Goal: Task Accomplishment & Management: Manage account settings

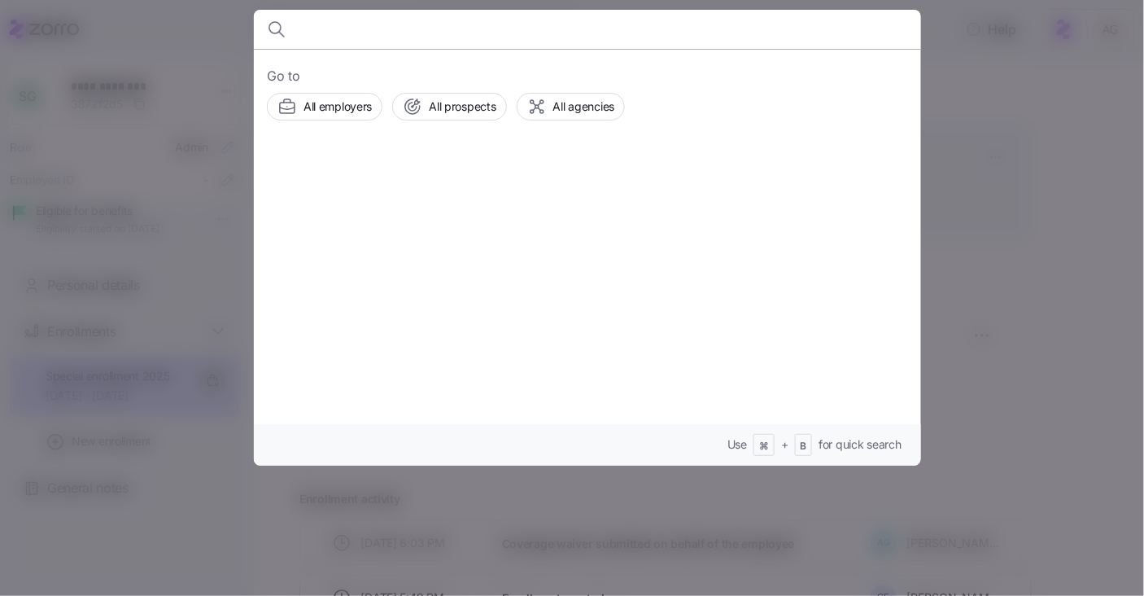
scroll to position [102, 0]
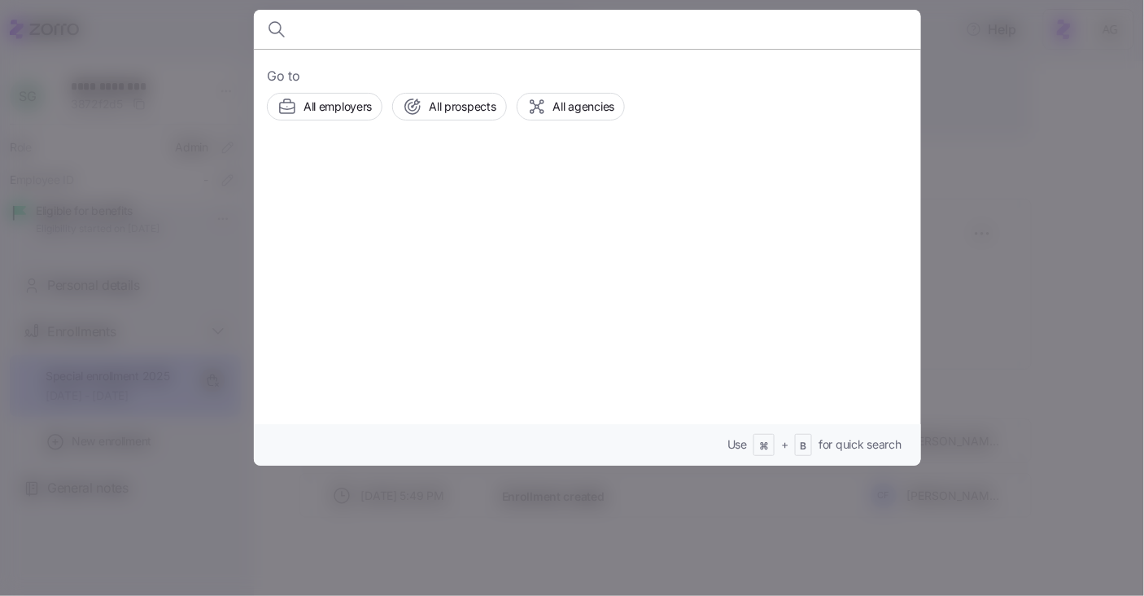
click at [161, 102] on div at bounding box center [572, 298] width 1144 height 596
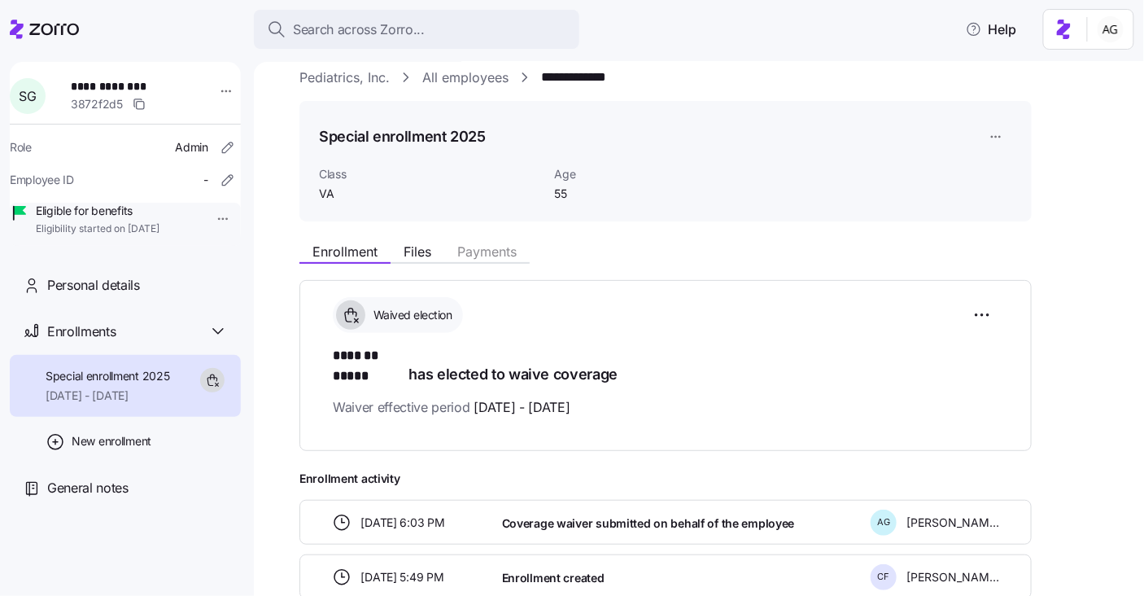
scroll to position [15, 0]
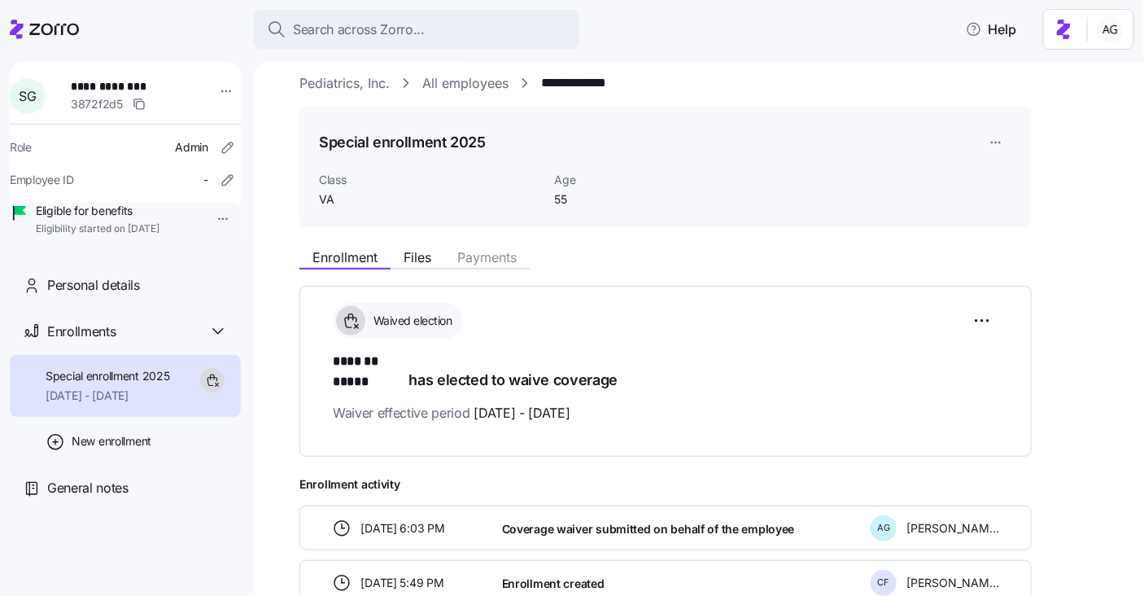
click at [77, 34] on icon at bounding box center [44, 30] width 69 height 20
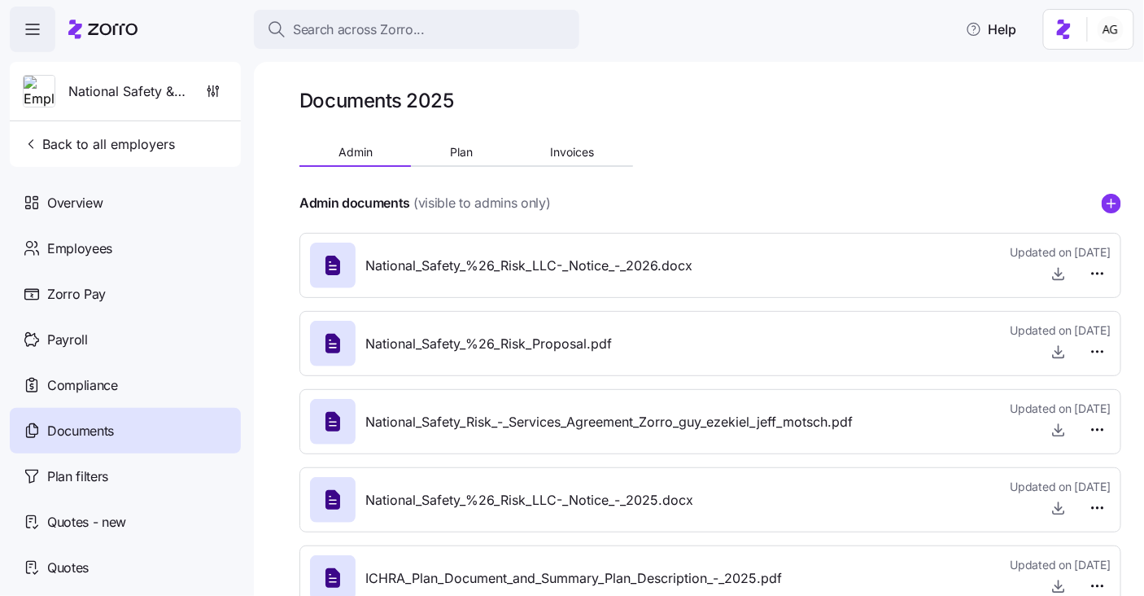
click at [117, 11] on div at bounding box center [102, 30] width 69 height 46
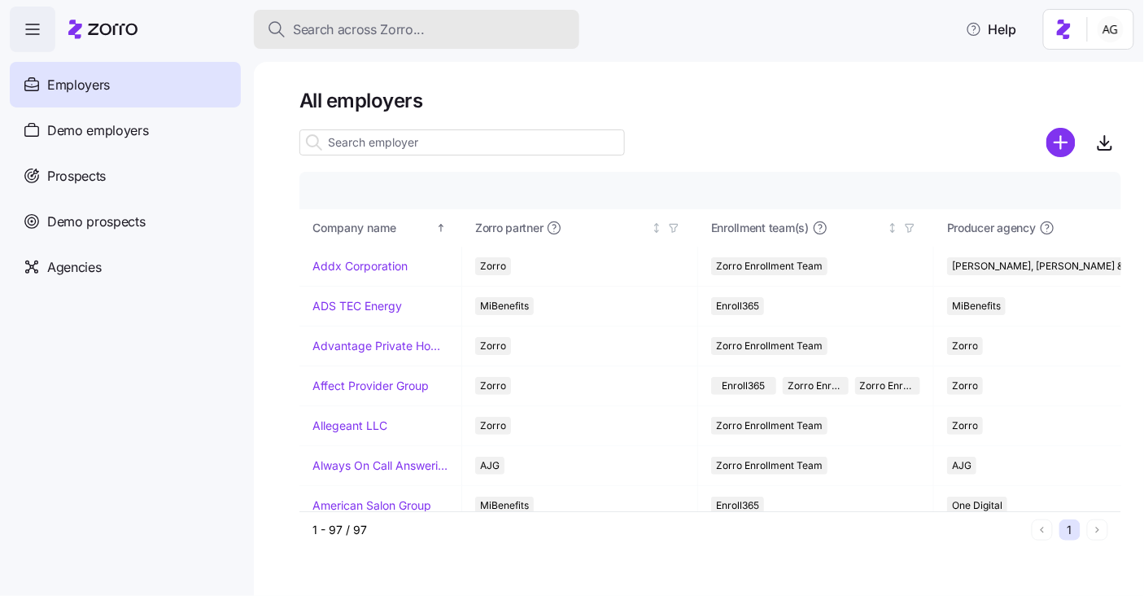
click at [317, 28] on span "Search across Zorro..." at bounding box center [359, 30] width 132 height 20
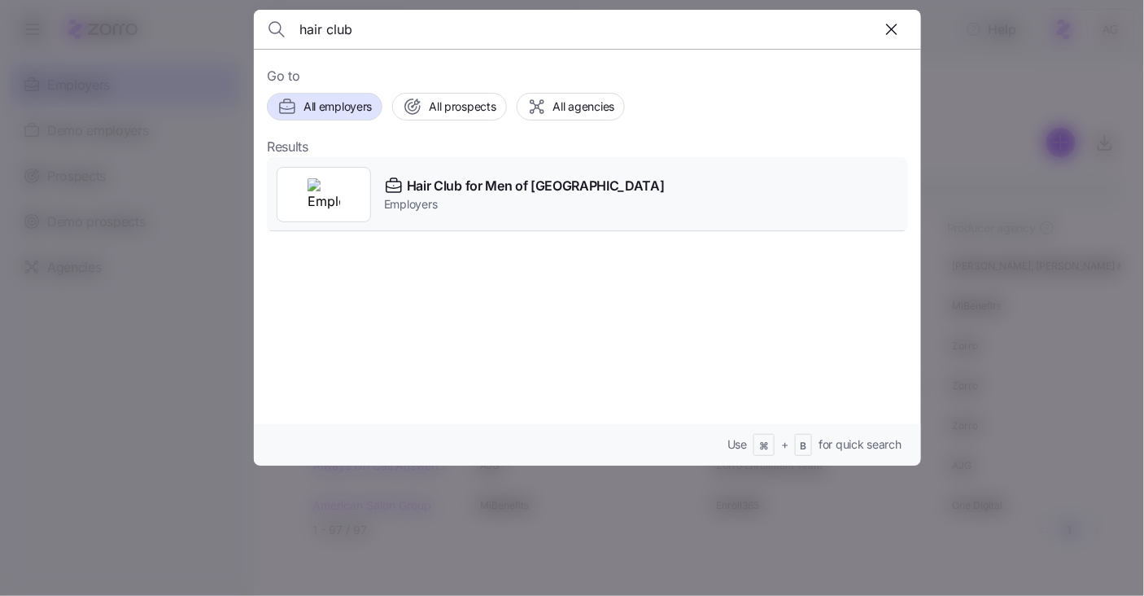
type input "hair club"
click at [431, 182] on span "Hair Club for Men of [GEOGRAPHIC_DATA]" at bounding box center [536, 186] width 258 height 20
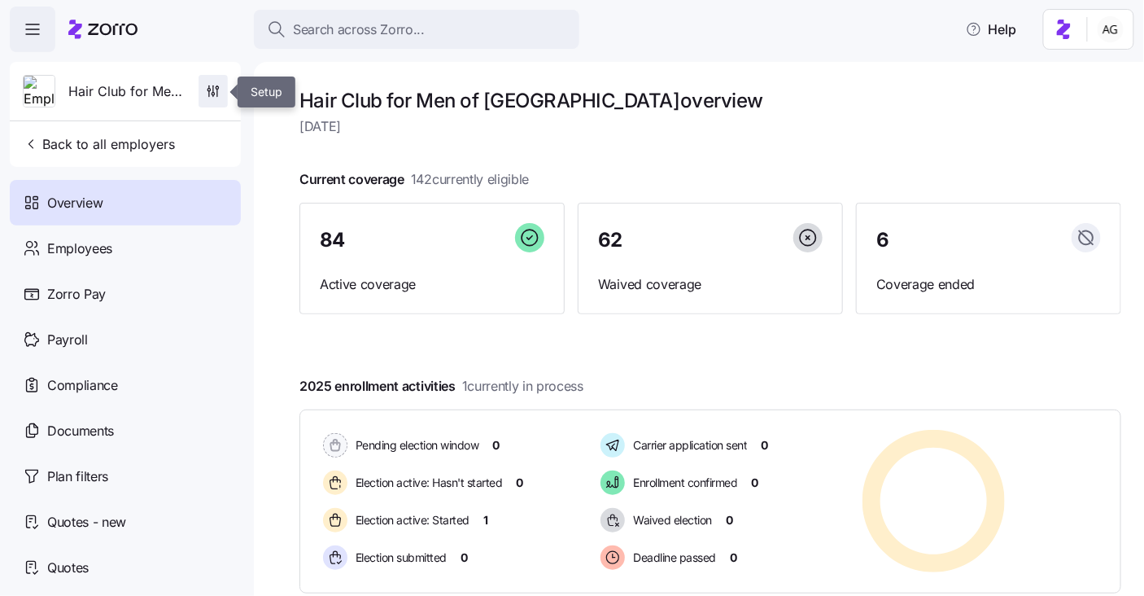
click at [213, 95] on icon "button" at bounding box center [213, 91] width 16 height 16
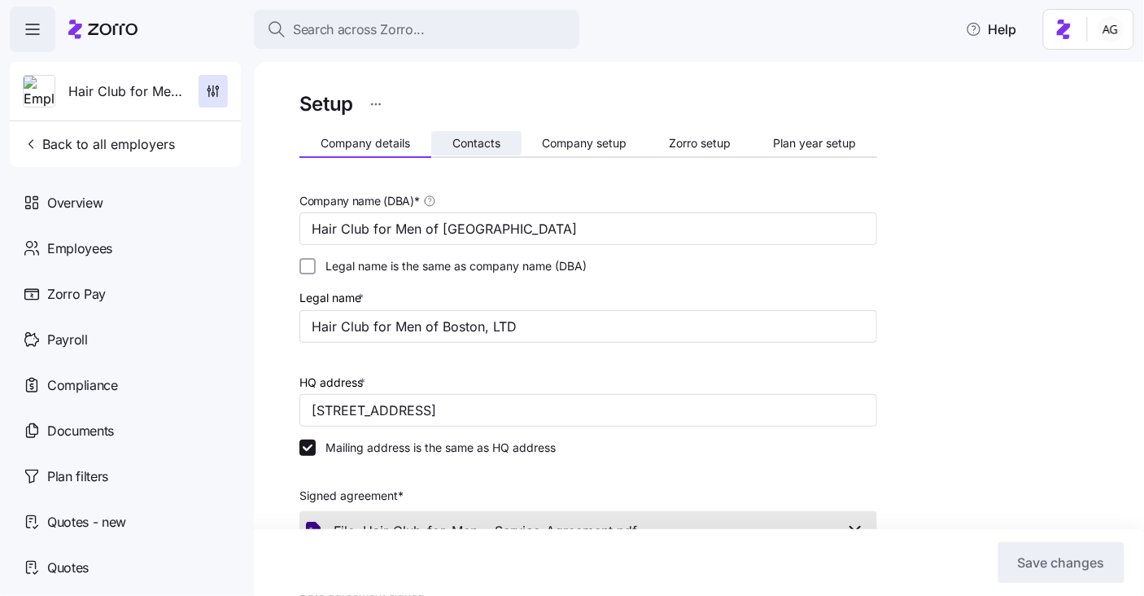
click at [465, 141] on span "Contacts" at bounding box center [477, 143] width 48 height 11
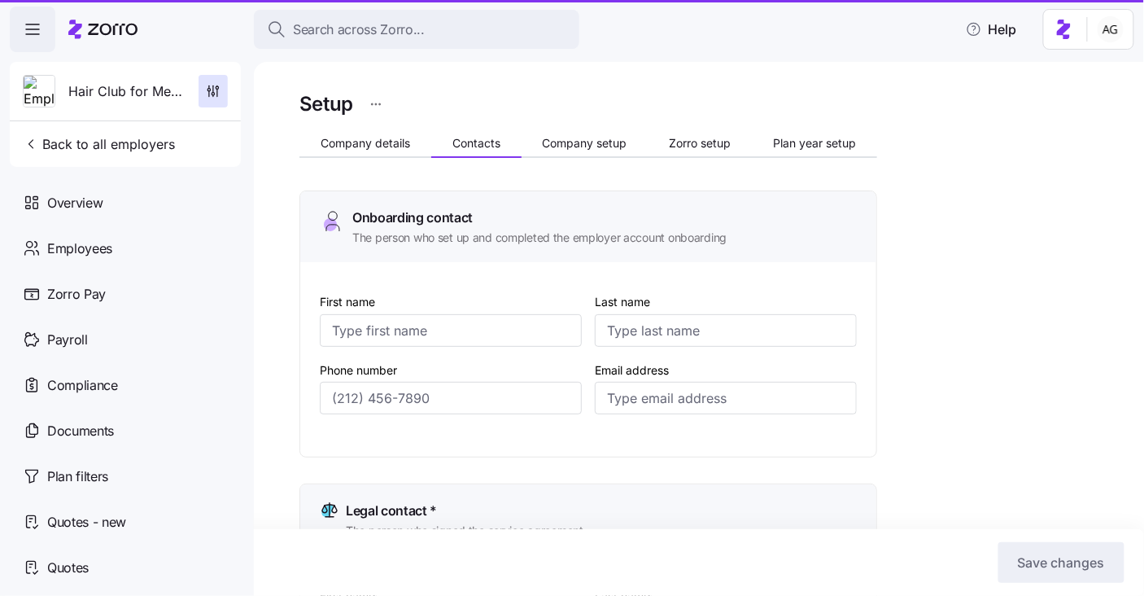
type input "Steve"
type input "McLaughlin"
type input "smclaughlin@hcmwonline.com"
type input "Steve"
type input "McLaughlin"
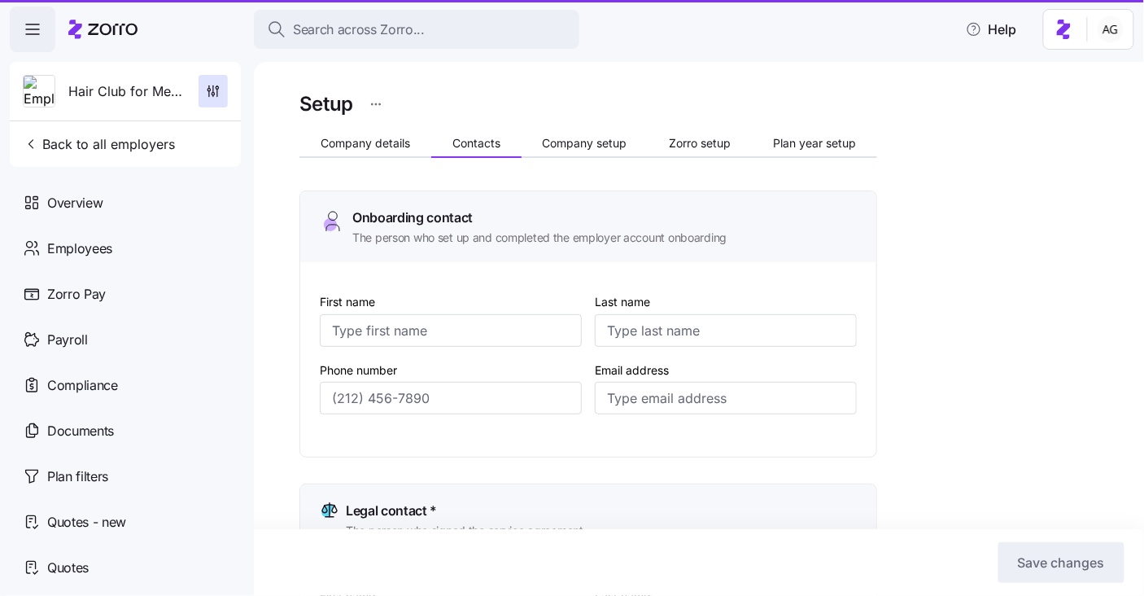
type input "smclaughlin@hcmwonline.com"
type input "Yadira"
type input "Irizarry"
type input "yirizarry@hcmwonline.com"
type input "Kathy"
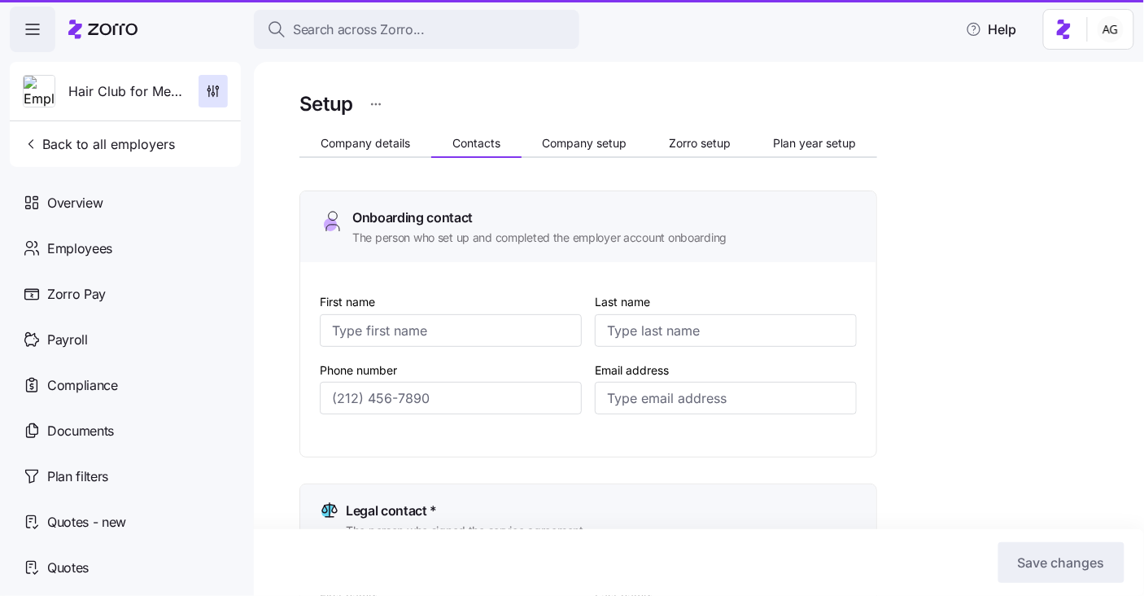
type input "Abbot"
type input "kabbott@hcmwonline.com"
type input "(973) 552-8257"
type input "(561) 448-3911"
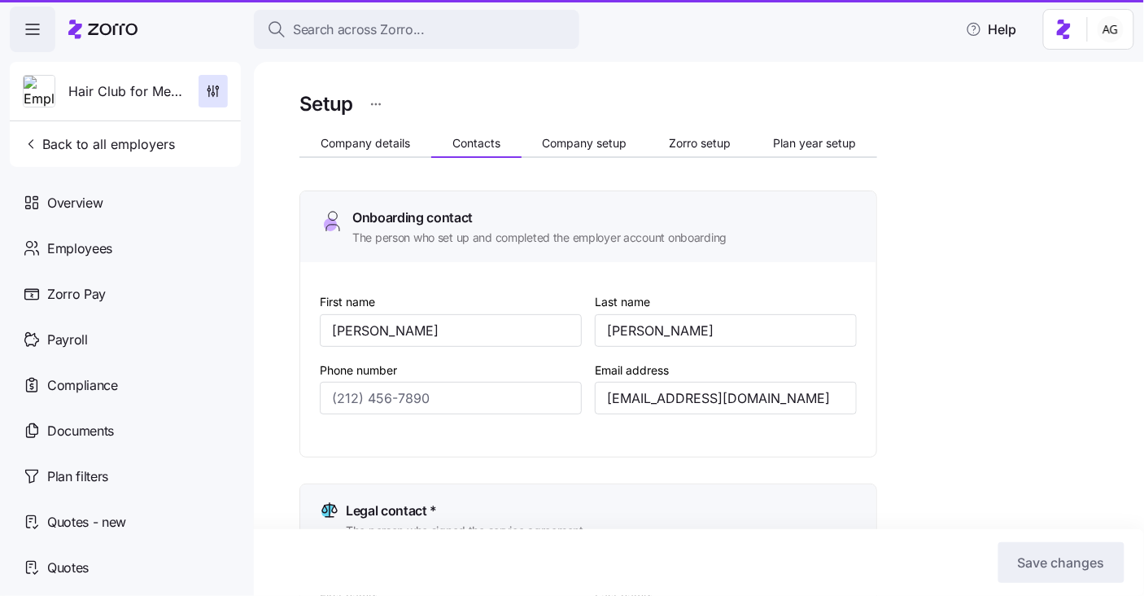
type input "(561) 448-3911"
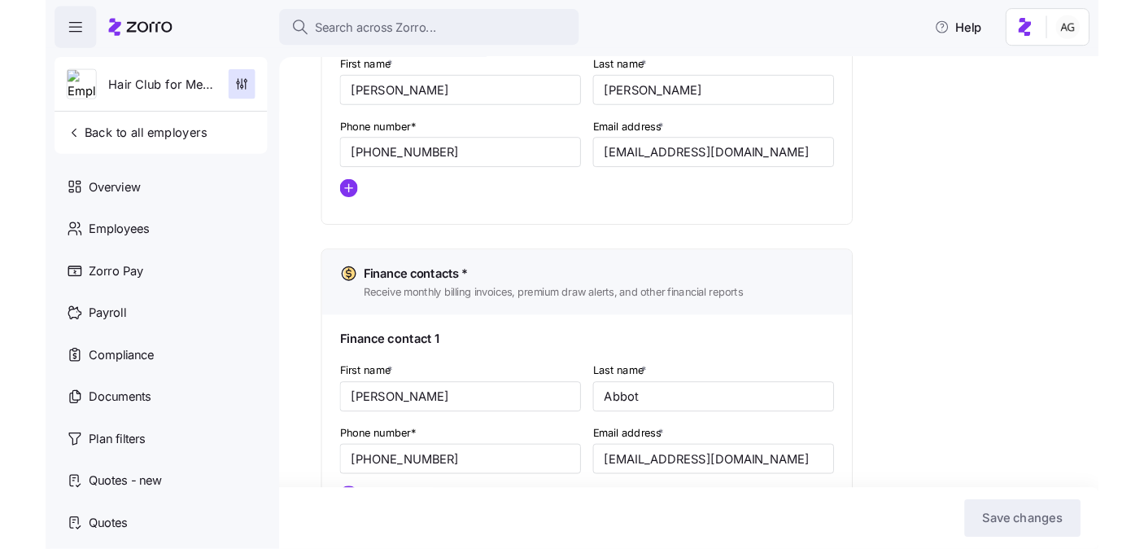
scroll to position [917, 0]
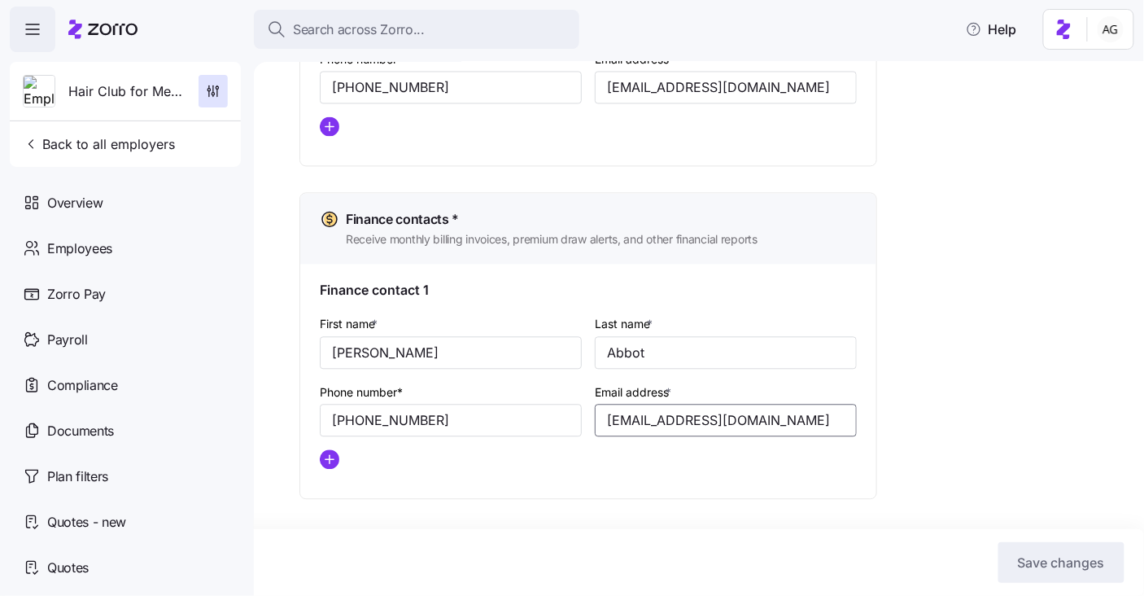
click at [680, 426] on input "kabbott@hcmwonline.com" at bounding box center [726, 421] width 262 height 33
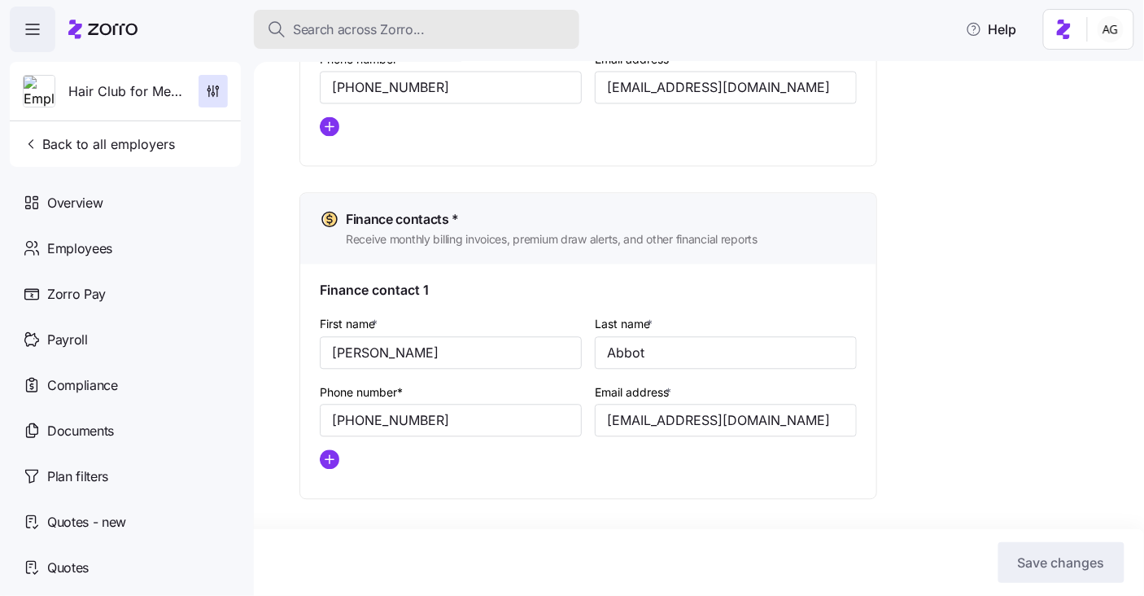
click at [418, 28] on span "Search across Zorro..." at bounding box center [359, 30] width 132 height 20
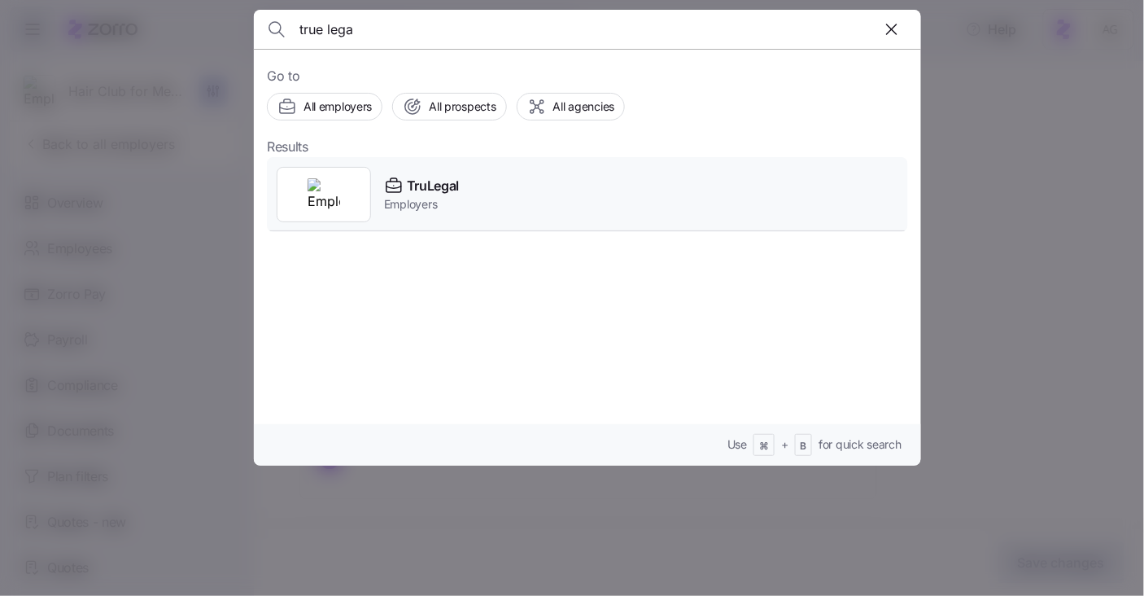
type input "true lega"
click at [488, 195] on div "TruLegal Employers" at bounding box center [587, 194] width 641 height 75
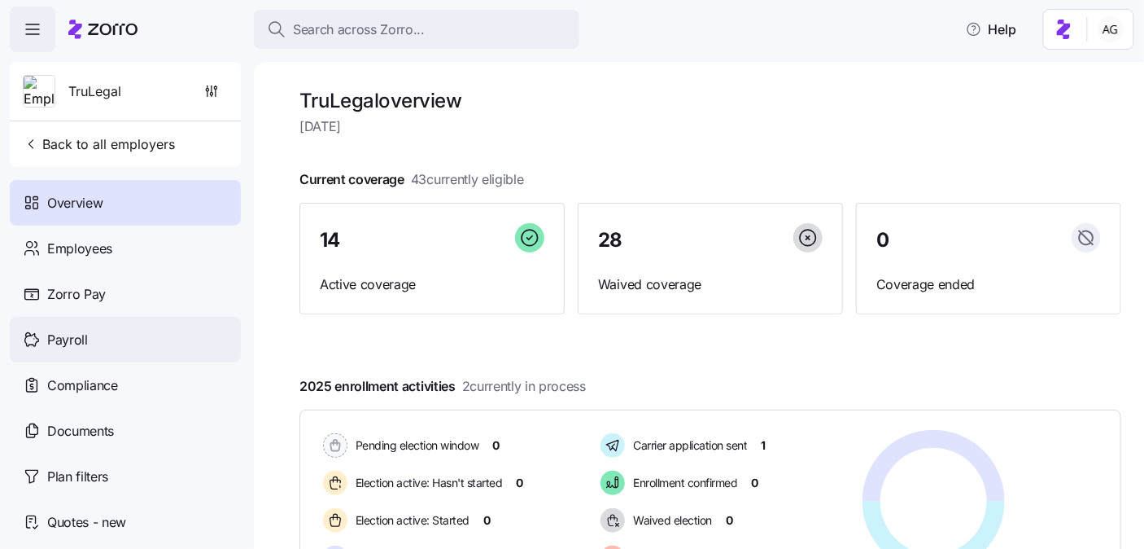
click at [72, 331] on span "Payroll" at bounding box center [67, 340] width 41 height 20
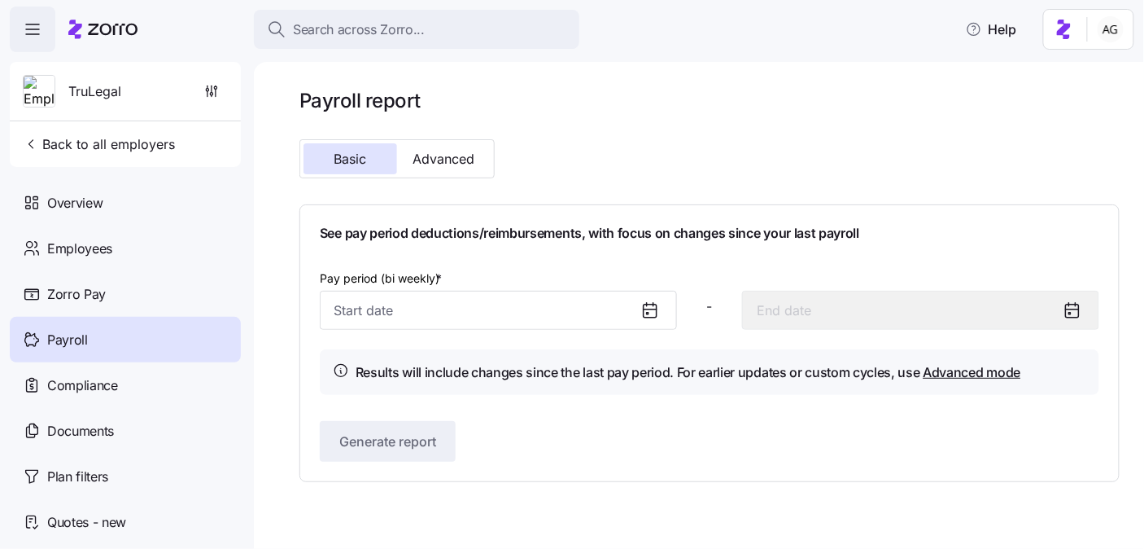
click at [644, 309] on icon at bounding box center [650, 309] width 13 height 0
click at [591, 309] on input "Pay period (bi weekly) *" at bounding box center [498, 310] width 357 height 39
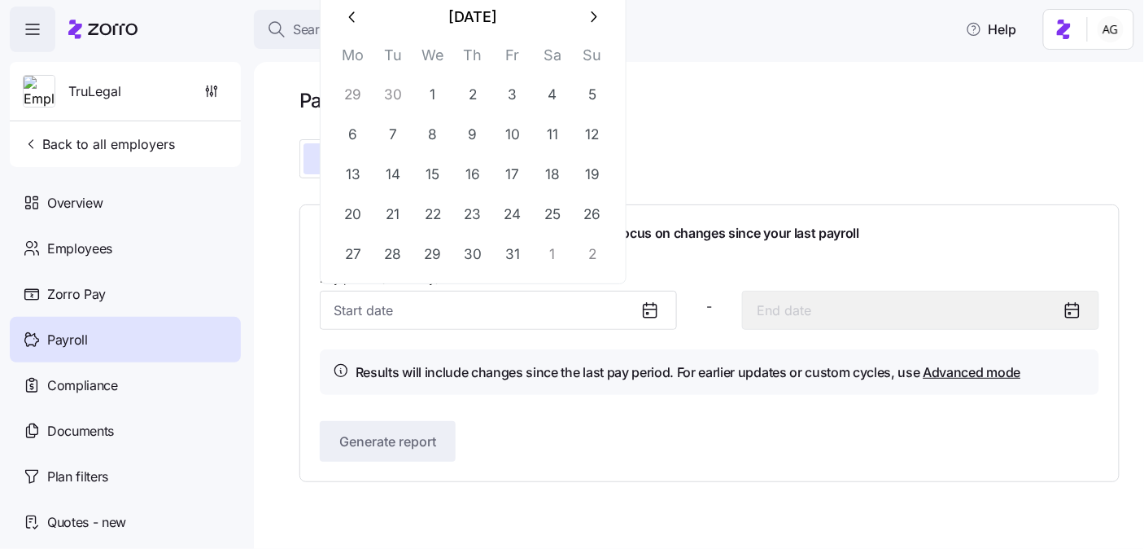
click at [359, 24] on icon "button" at bounding box center [353, 17] width 18 height 18
click at [356, 215] on button "22" at bounding box center [353, 214] width 39 height 39
type input "September 22, 2025"
type input "October 5, 2025"
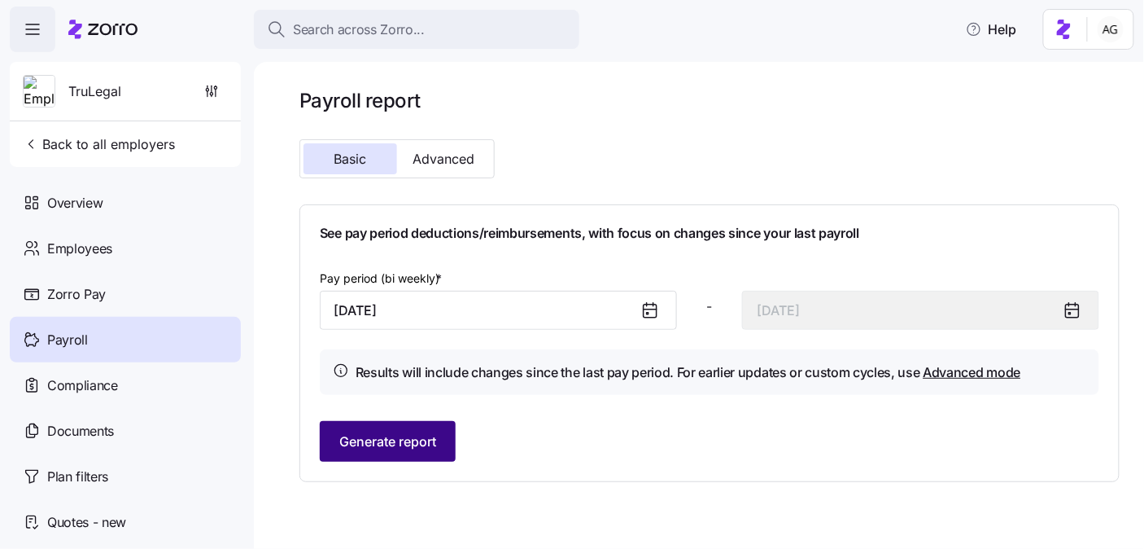
click at [416, 437] on span "Generate report" at bounding box center [387, 441] width 97 height 20
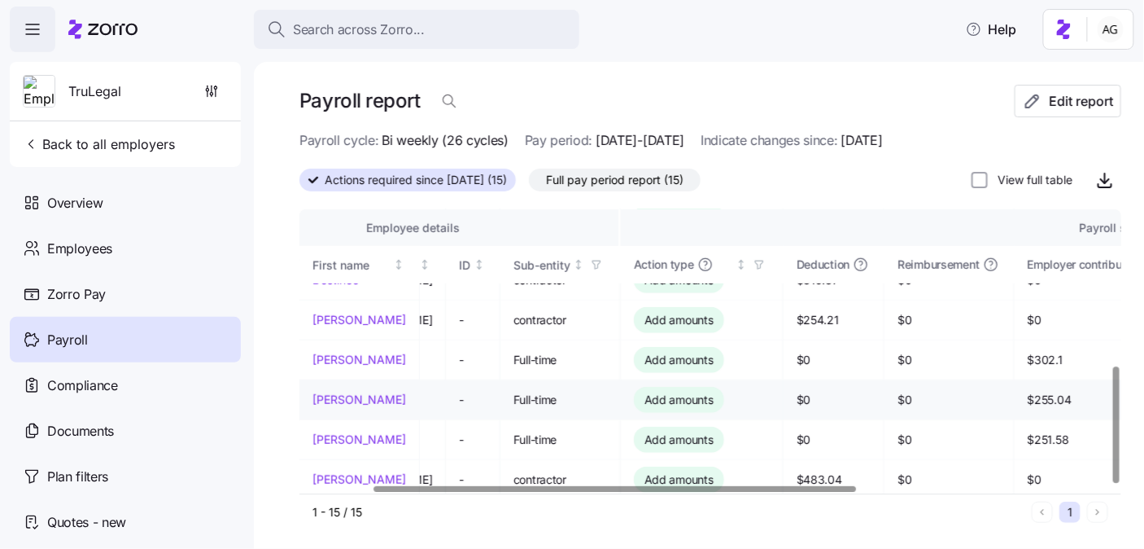
scroll to position [382, 136]
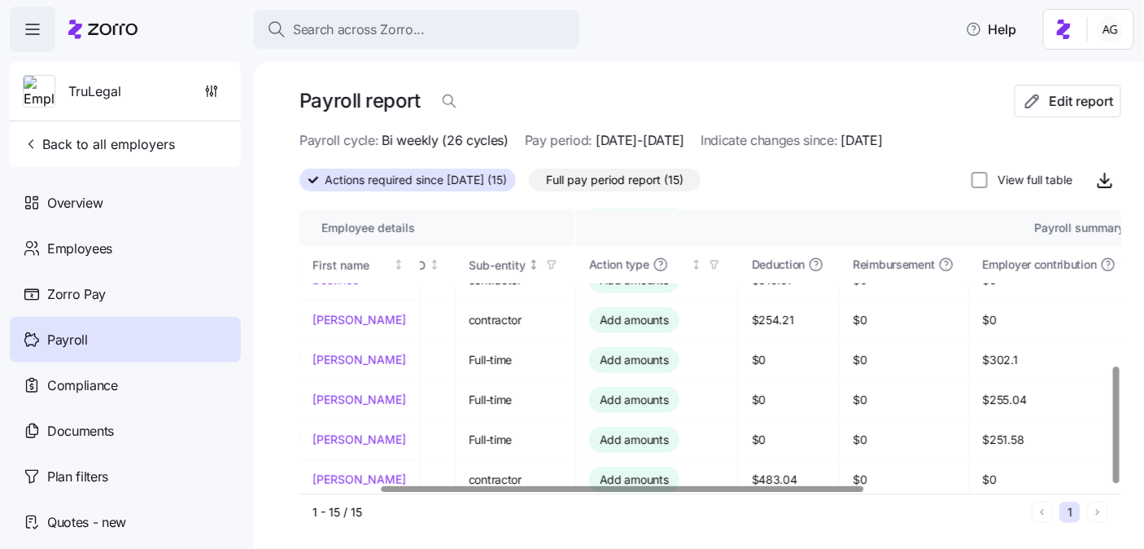
click at [546, 264] on icon "button" at bounding box center [551, 264] width 11 height 11
click at [431, 409] on div "Full-time" at bounding box center [512, 414] width 260 height 20
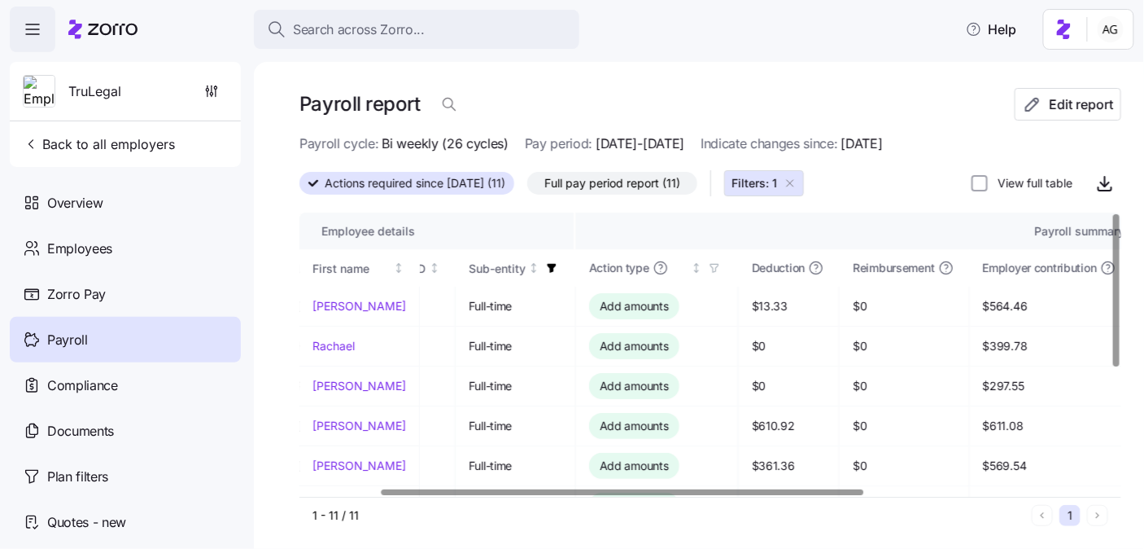
scroll to position [2, 136]
click at [548, 269] on icon "button" at bounding box center [552, 268] width 9 height 9
click at [548, 267] on icon "button" at bounding box center [552, 268] width 9 height 9
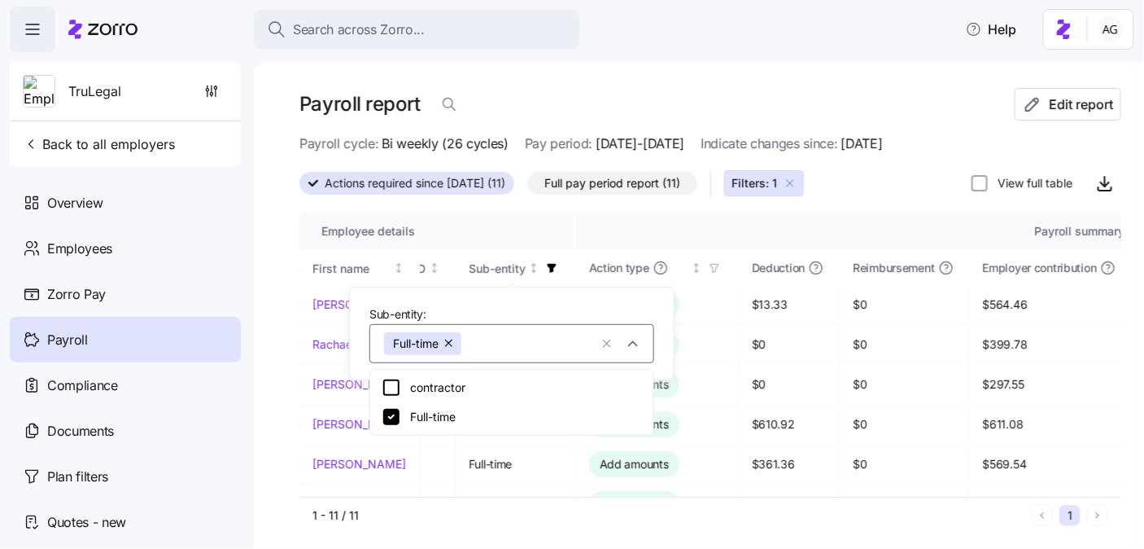
click at [391, 389] on icon at bounding box center [392, 388] width 20 height 20
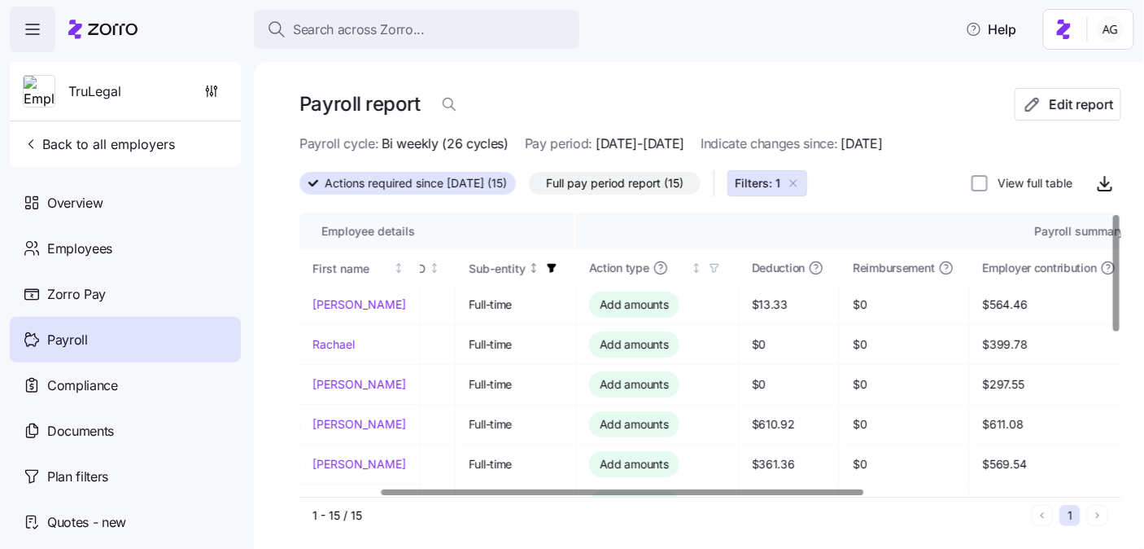
click at [546, 271] on icon "button" at bounding box center [551, 267] width 11 height 11
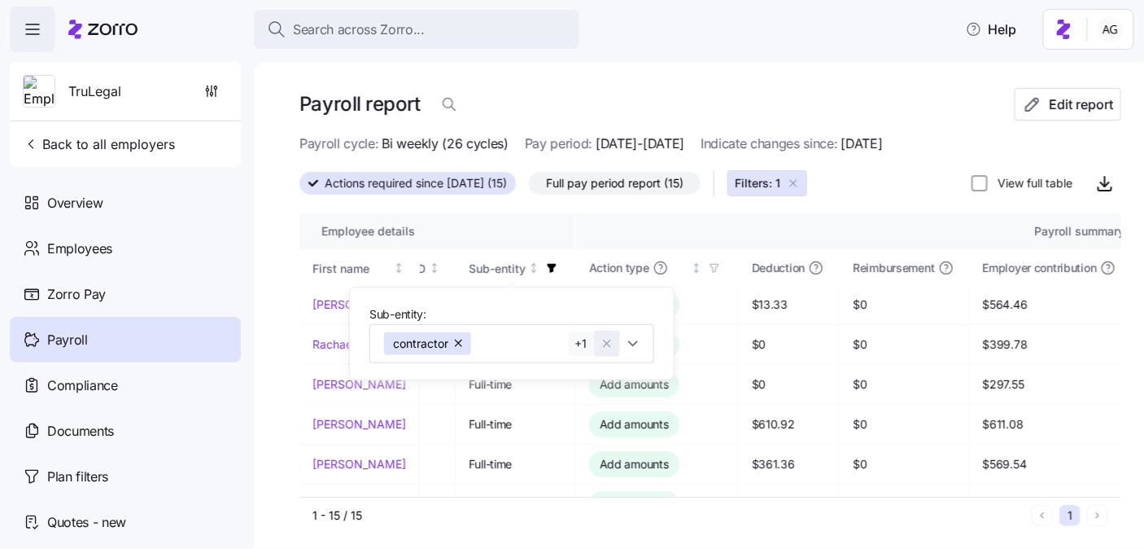
click at [604, 347] on icon "button" at bounding box center [607, 343] width 13 height 16
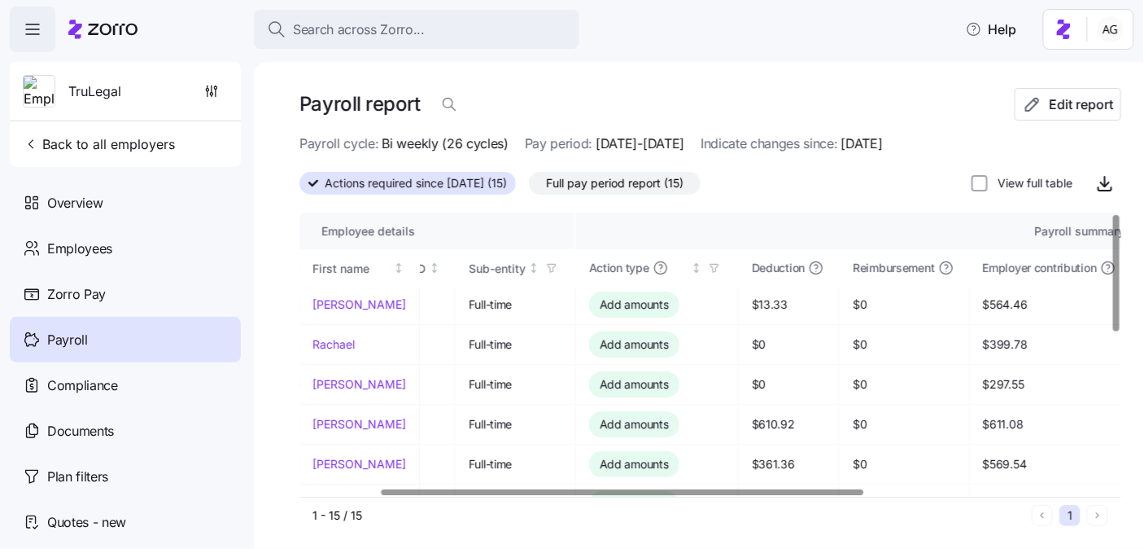
click at [763, 201] on div at bounding box center [711, 205] width 822 height 13
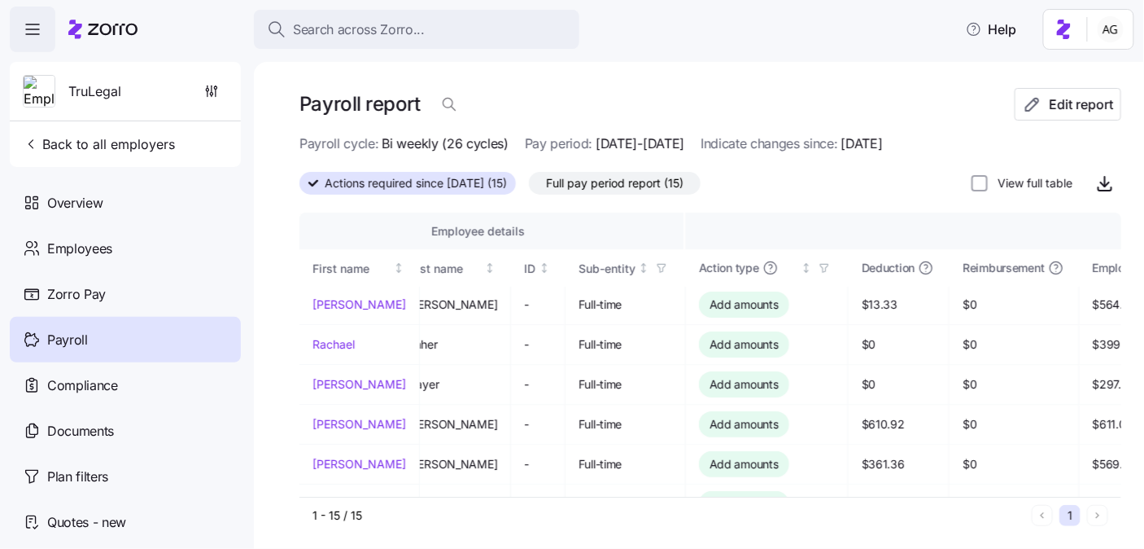
scroll to position [2, 0]
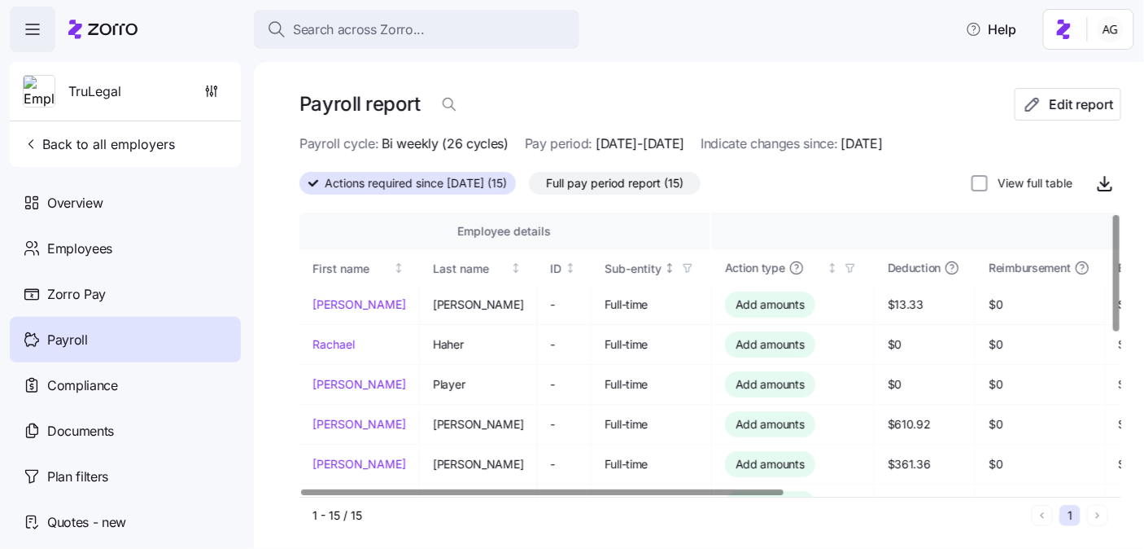
click at [684, 269] on icon "button" at bounding box center [687, 269] width 7 height 8
click at [647, 204] on div at bounding box center [711, 205] width 822 height 13
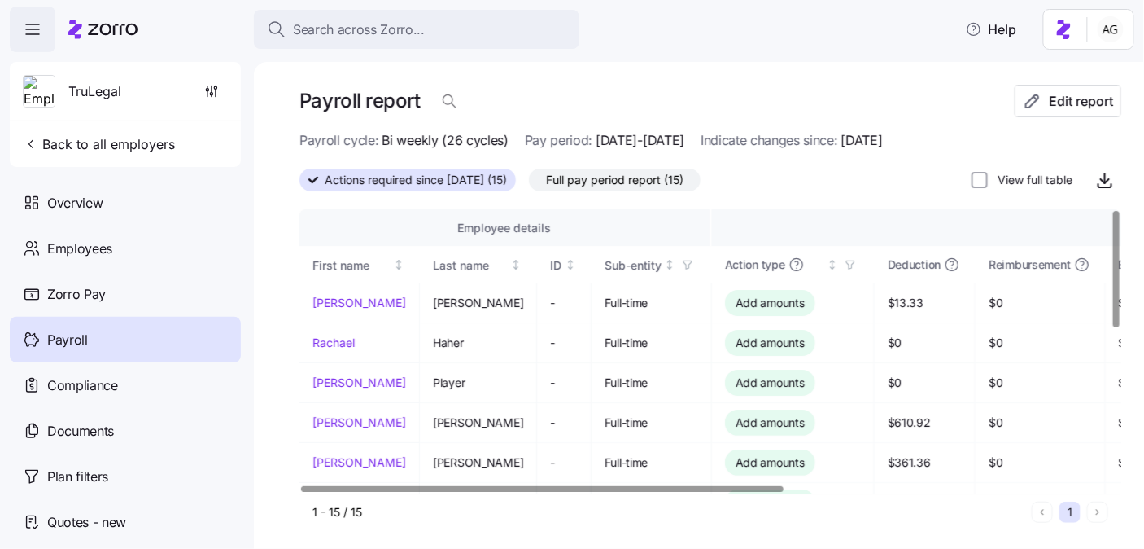
scroll to position [0, 0]
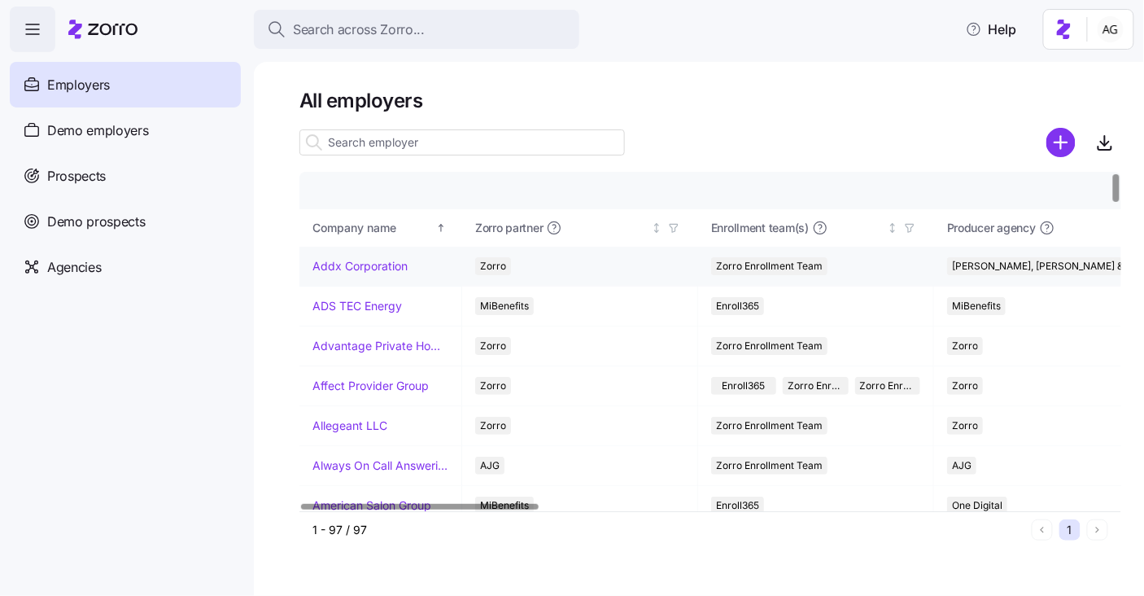
click at [342, 267] on link "Addx Corporation" at bounding box center [360, 266] width 95 height 16
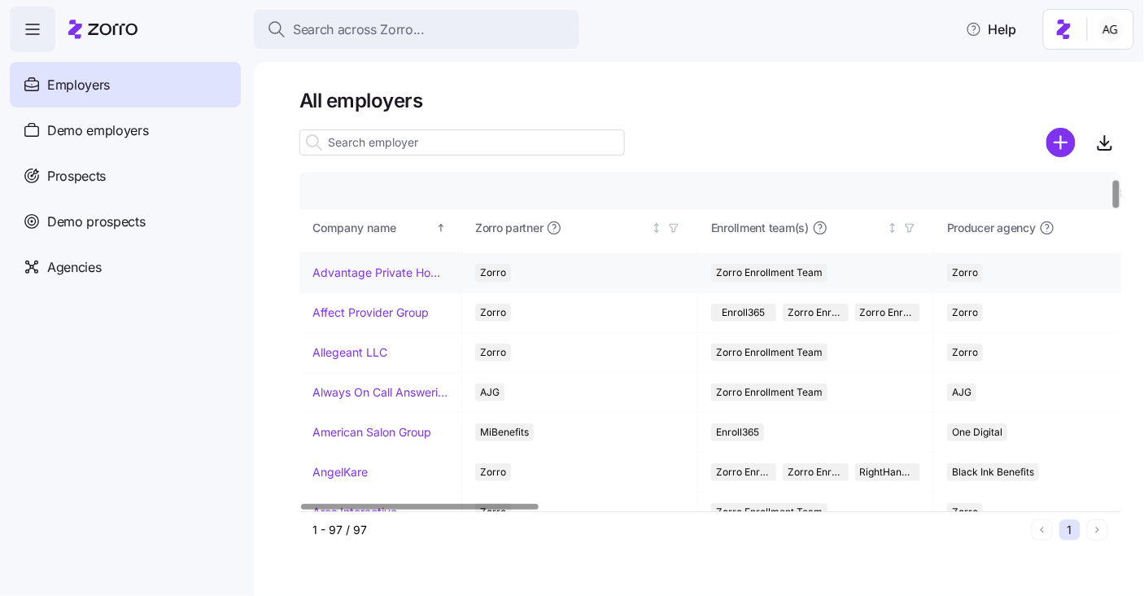
scroll to position [74, 0]
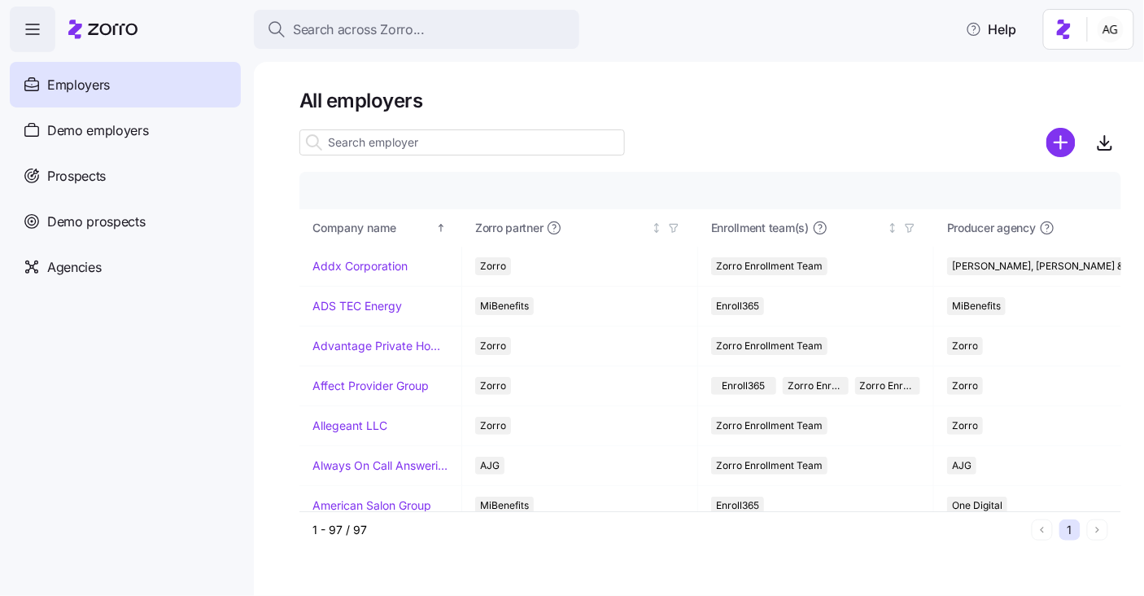
scroll to position [74, 0]
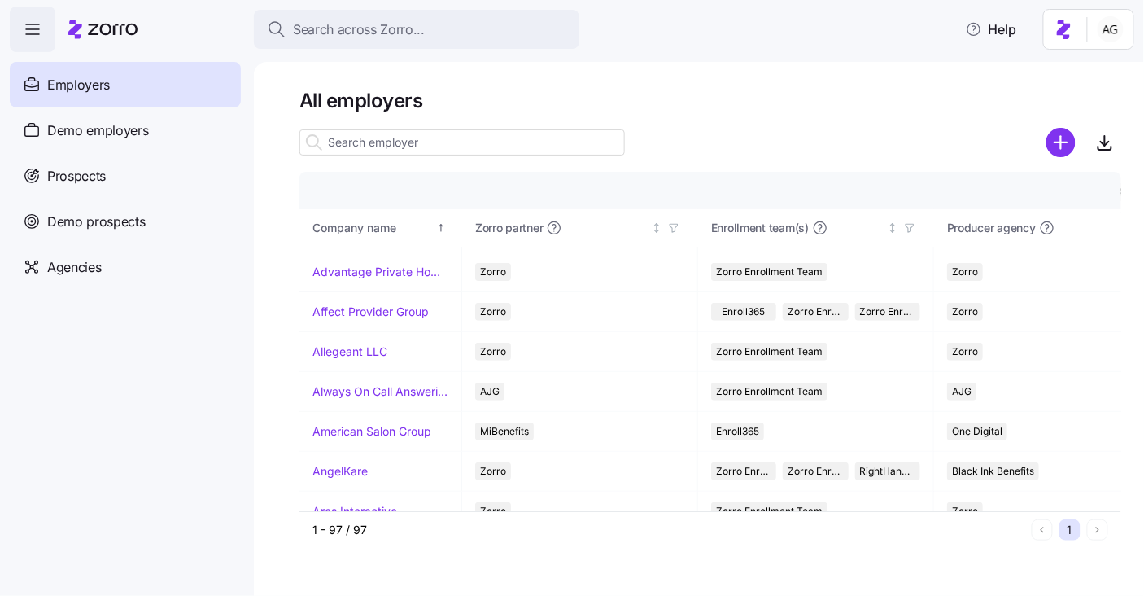
click at [526, 134] on input at bounding box center [463, 142] width 326 height 26
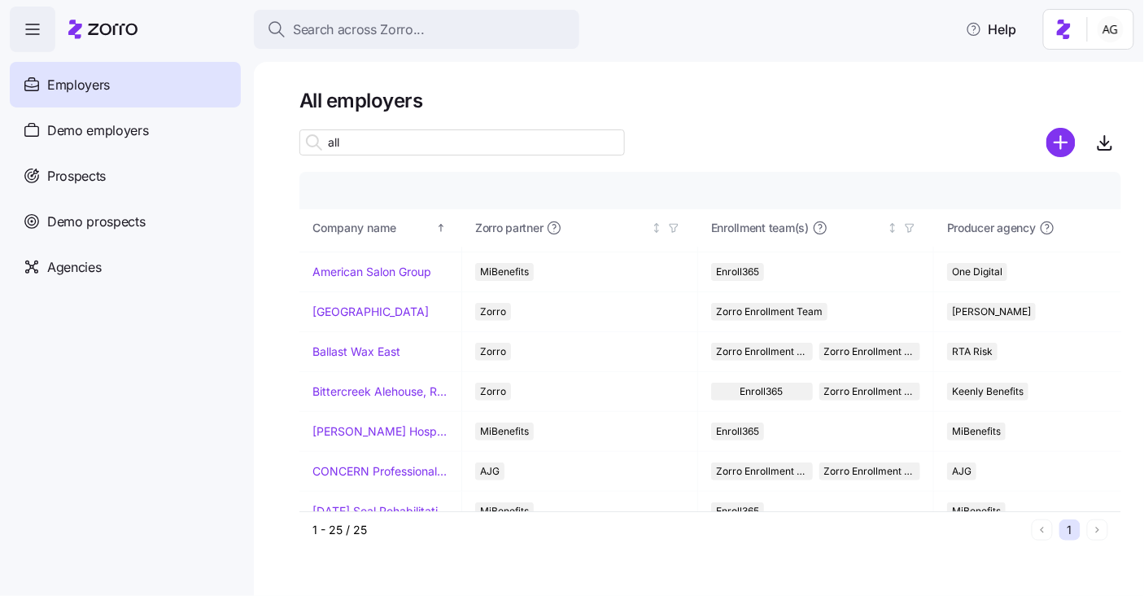
scroll to position [0, 0]
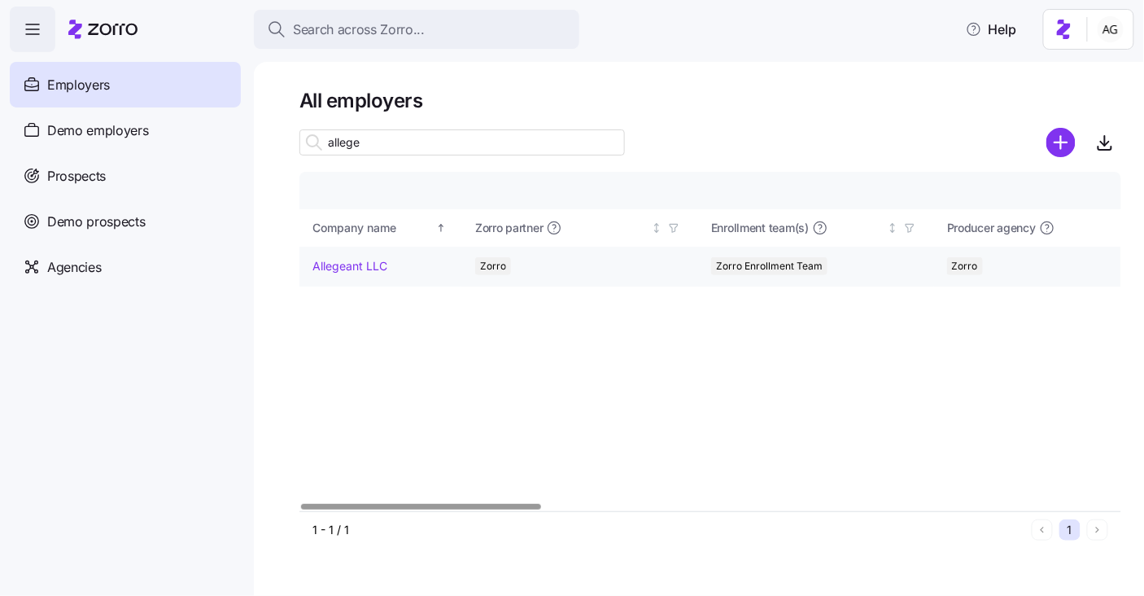
type input "allege"
click at [364, 260] on link "Allegeant LLC" at bounding box center [350, 266] width 75 height 16
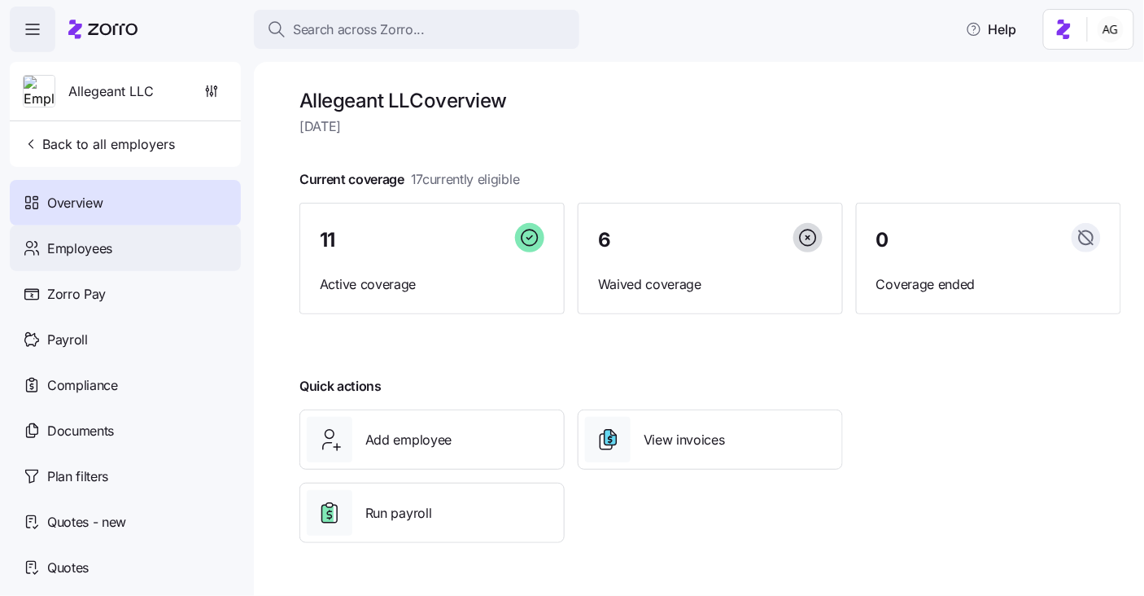
click at [99, 253] on span "Employees" at bounding box center [79, 248] width 65 height 20
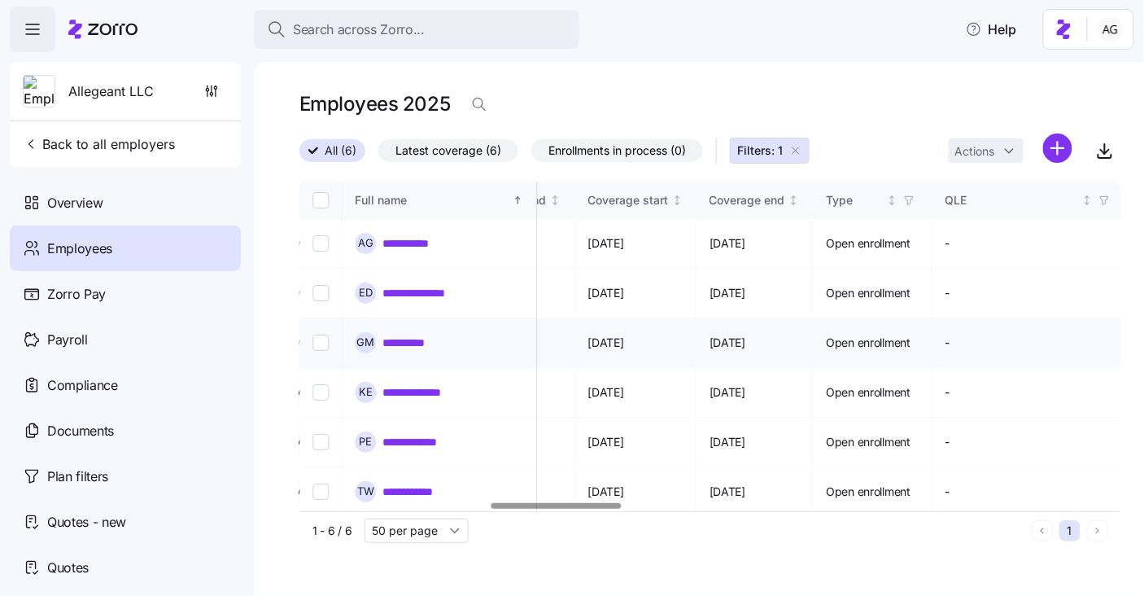
scroll to position [0, 1174]
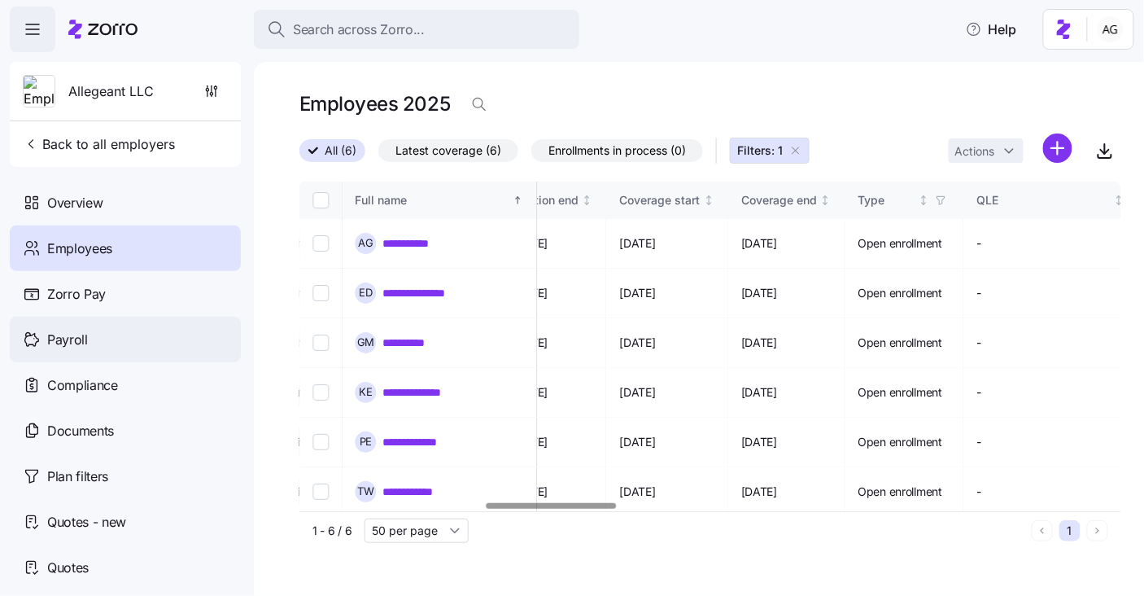
click at [88, 330] on div "Payroll" at bounding box center [125, 340] width 231 height 46
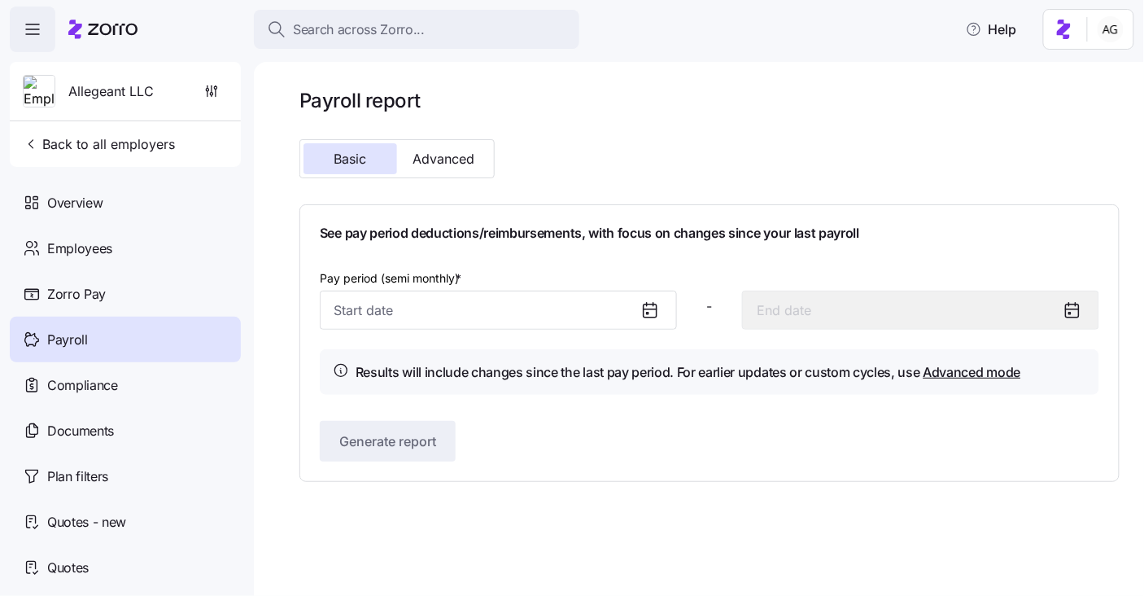
click at [653, 313] on icon at bounding box center [651, 310] width 20 height 20
click at [576, 318] on input "Pay period (semi monthly) *" at bounding box center [498, 310] width 357 height 39
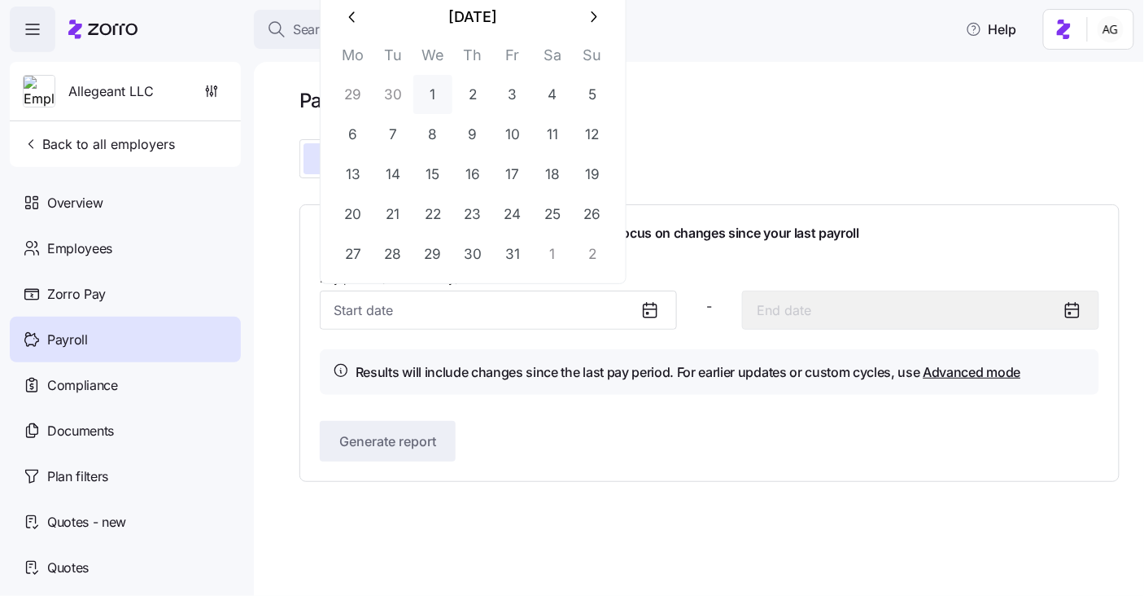
click at [422, 99] on button "1" at bounding box center [433, 94] width 39 height 39
type input "[DATE]"
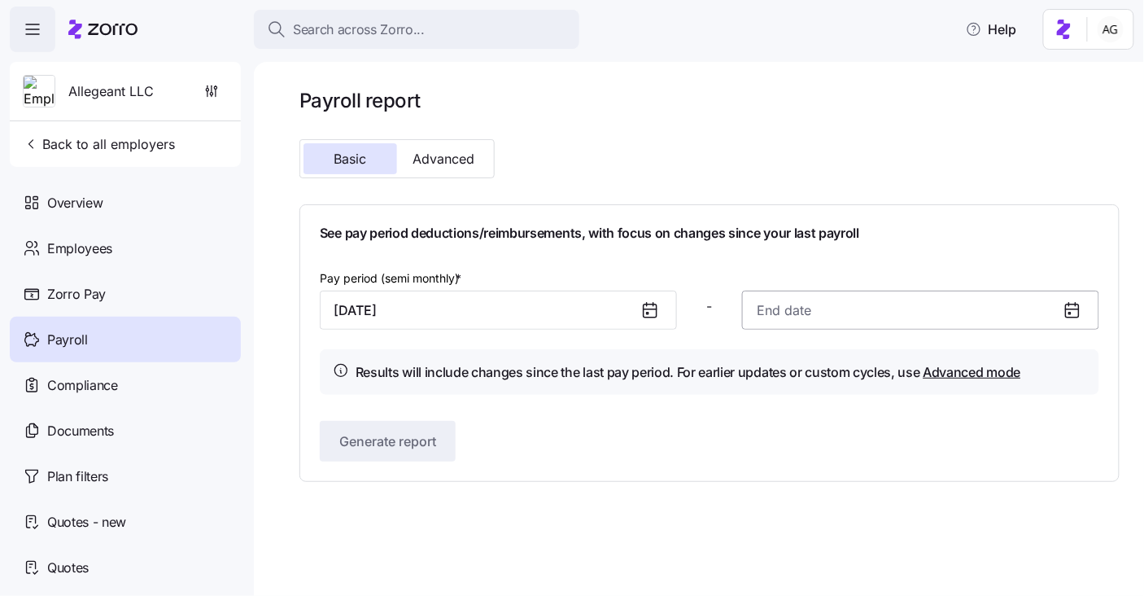
click at [765, 301] on input at bounding box center [920, 310] width 357 height 39
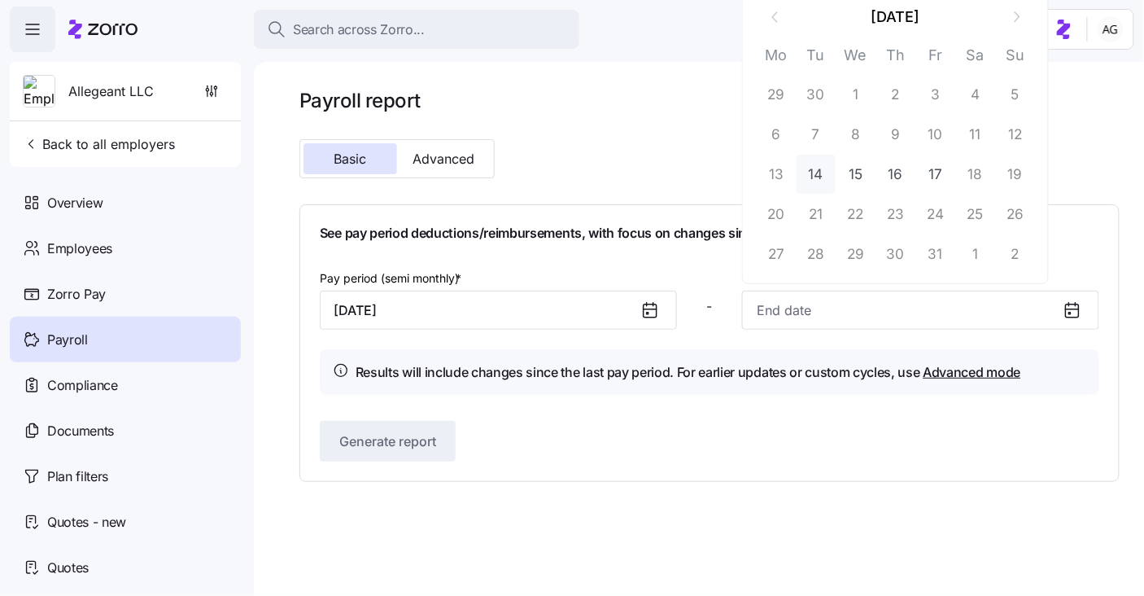
click at [812, 162] on button "14" at bounding box center [816, 174] width 39 height 39
type input "[DATE]"
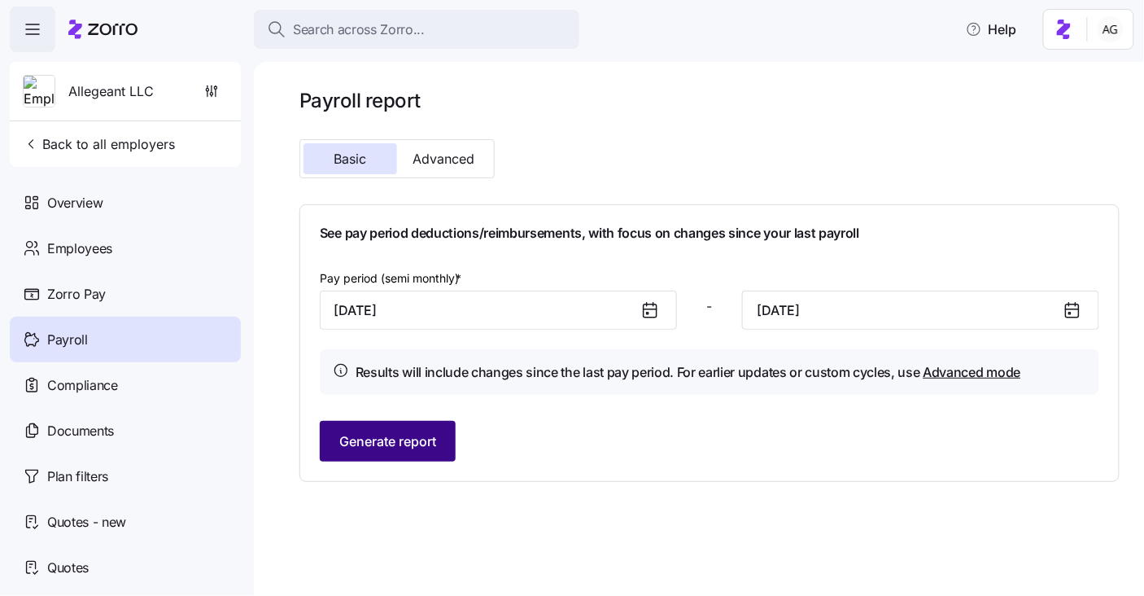
click at [414, 438] on span "Generate report" at bounding box center [387, 441] width 97 height 20
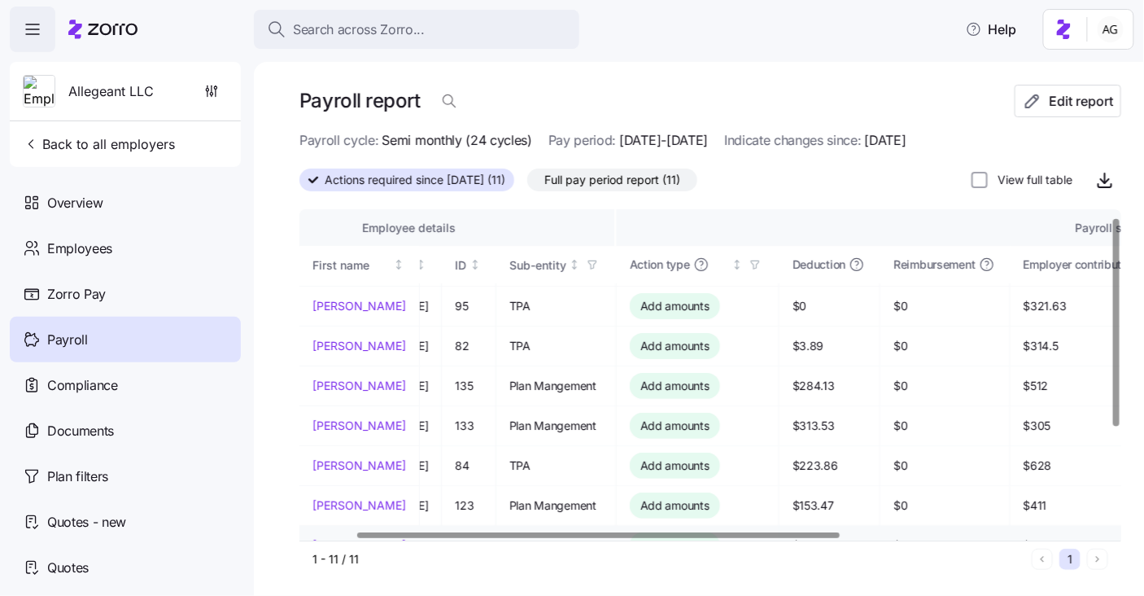
scroll to position [0, 95]
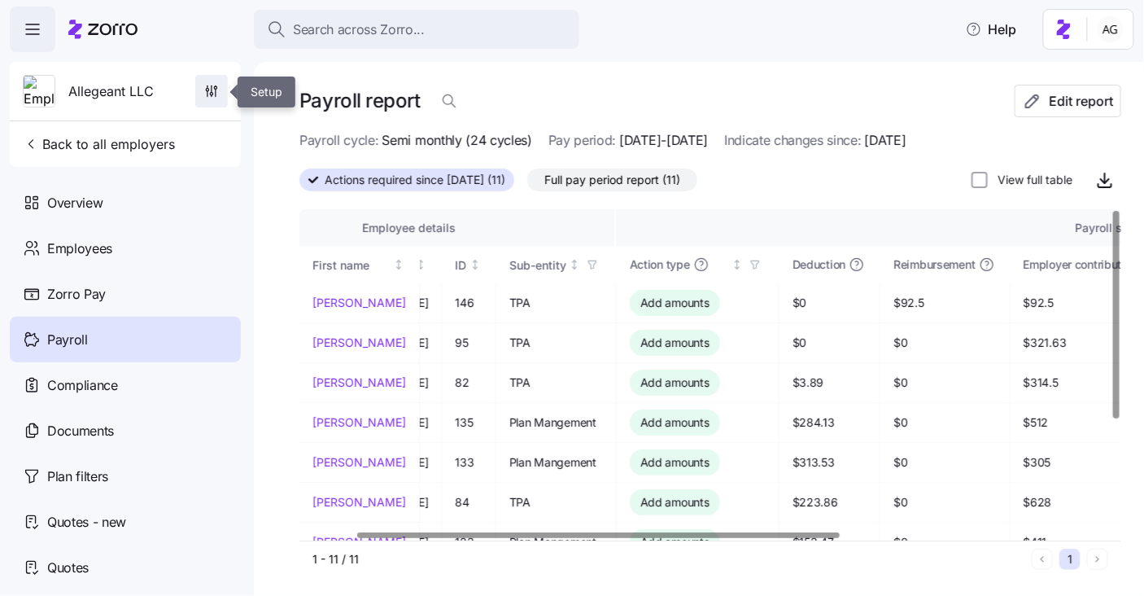
click at [214, 88] on icon "button" at bounding box center [215, 87] width 2 height 2
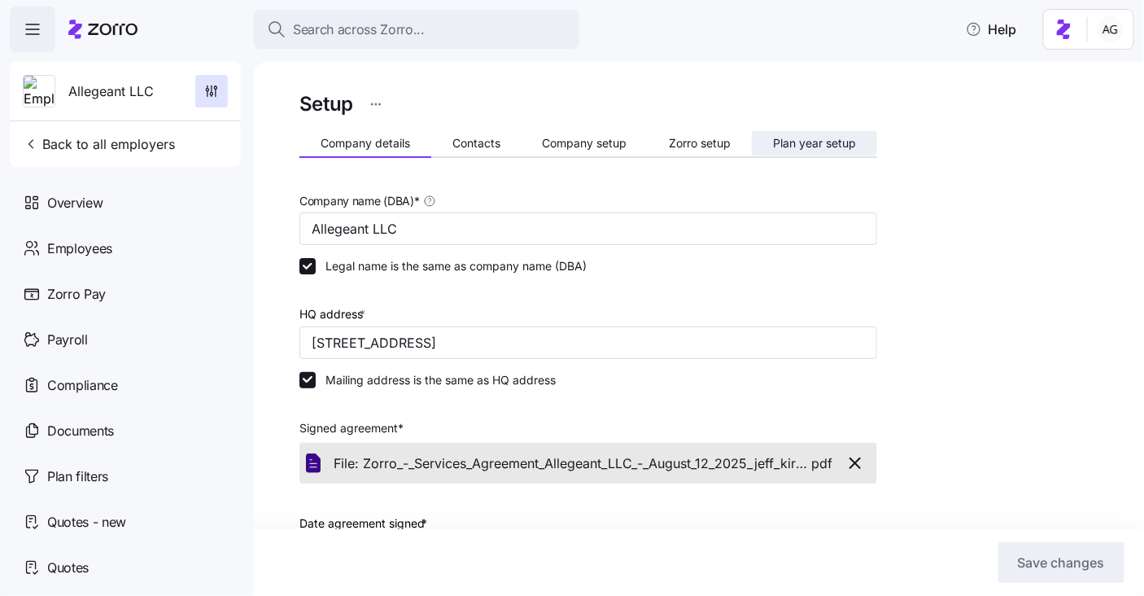
click at [784, 147] on span "Plan year setup" at bounding box center [814, 143] width 83 height 11
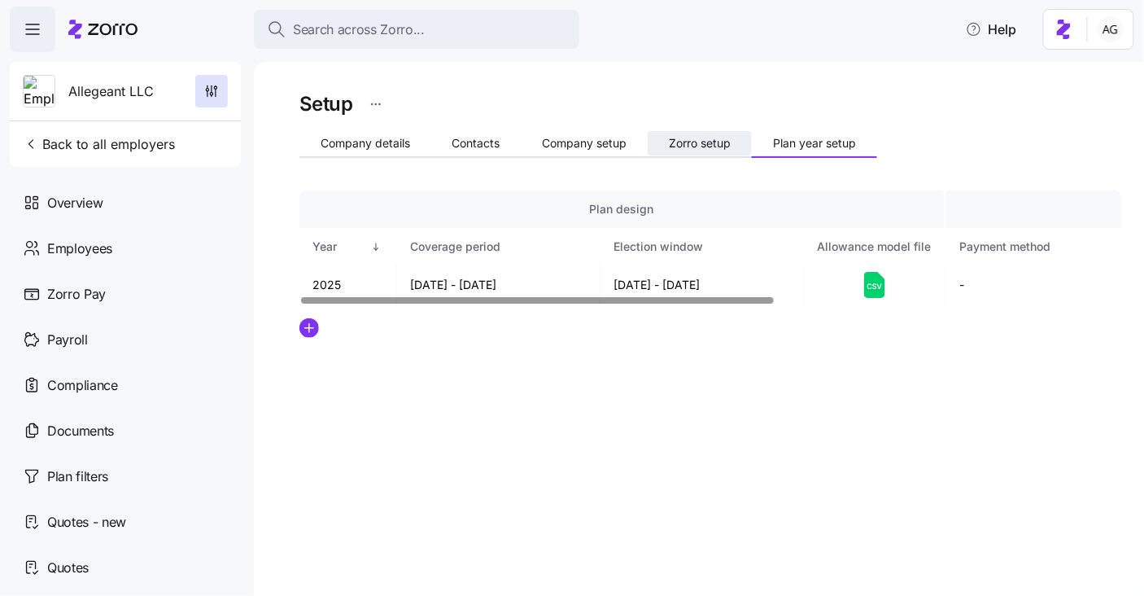
click at [702, 134] on button "Zorro setup" at bounding box center [700, 143] width 104 height 24
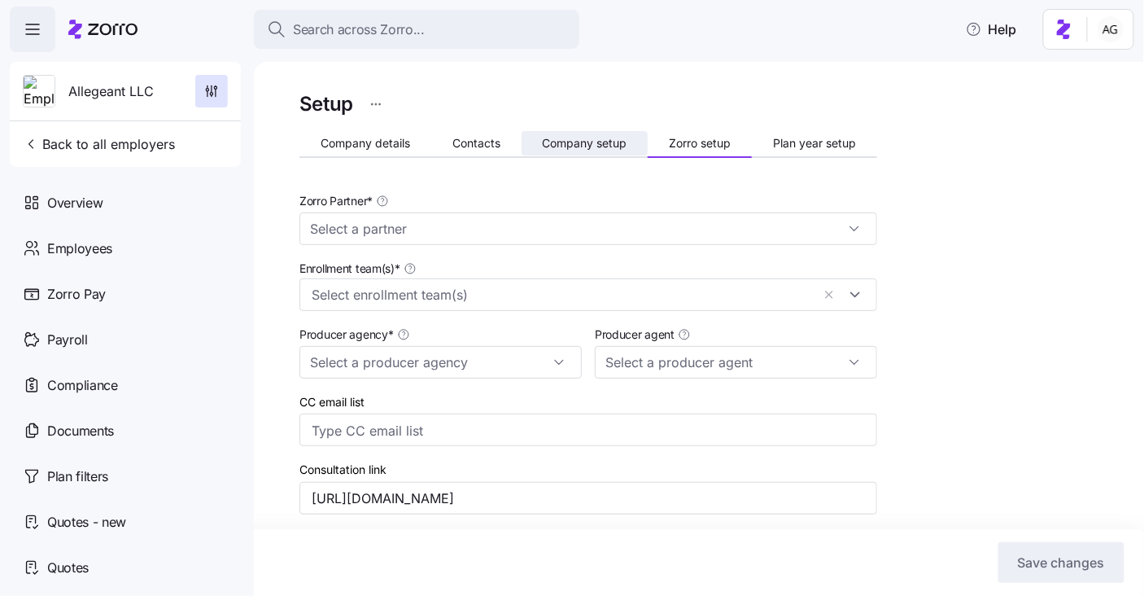
type input "Zorro"
click at [108, 35] on icon at bounding box center [102, 30] width 69 height 20
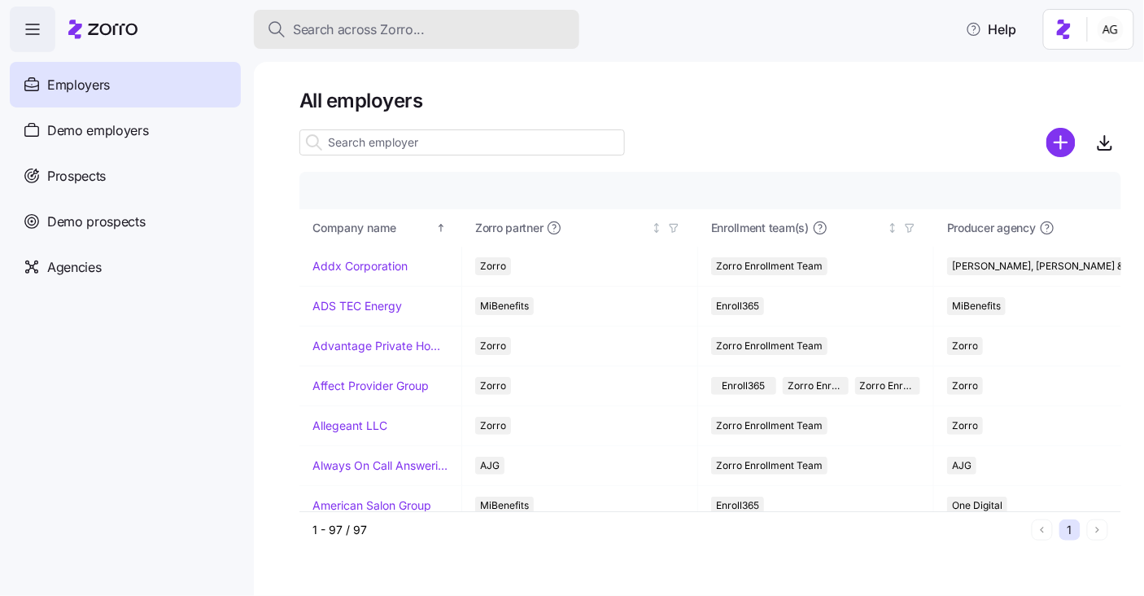
click at [414, 26] on span "Search across Zorro..." at bounding box center [359, 30] width 132 height 20
